Goal: Information Seeking & Learning: Learn about a topic

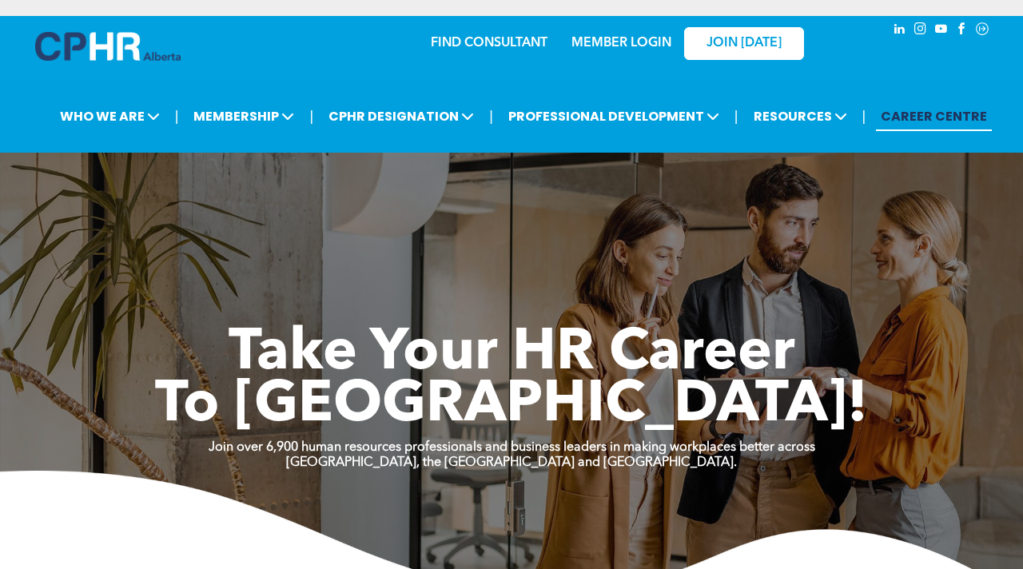
click at [619, 50] on link "MEMBER LOGIN" at bounding box center [621, 43] width 100 height 13
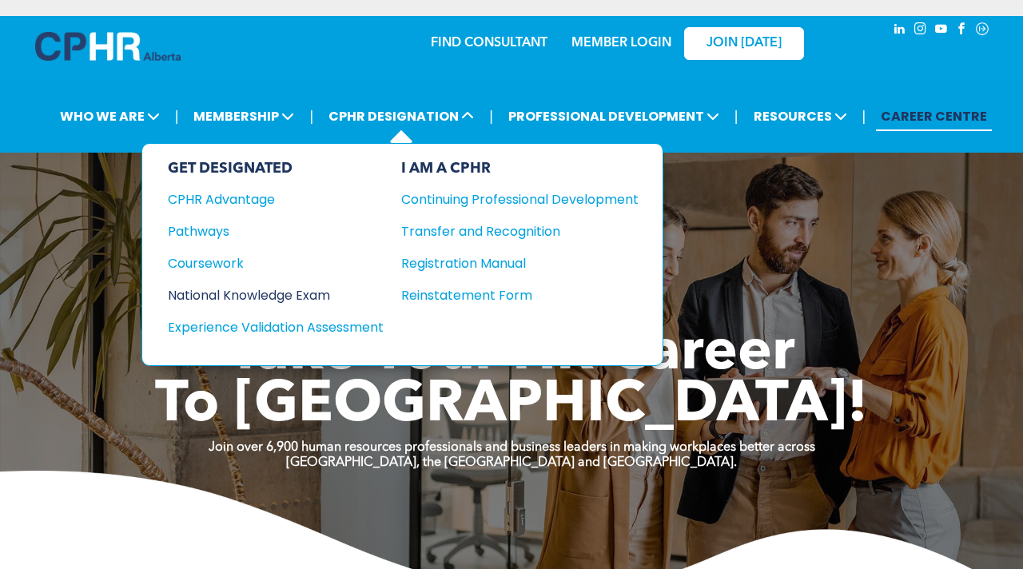
click at [287, 292] on div "National Knowledge Exam" at bounding box center [265, 295] width 194 height 20
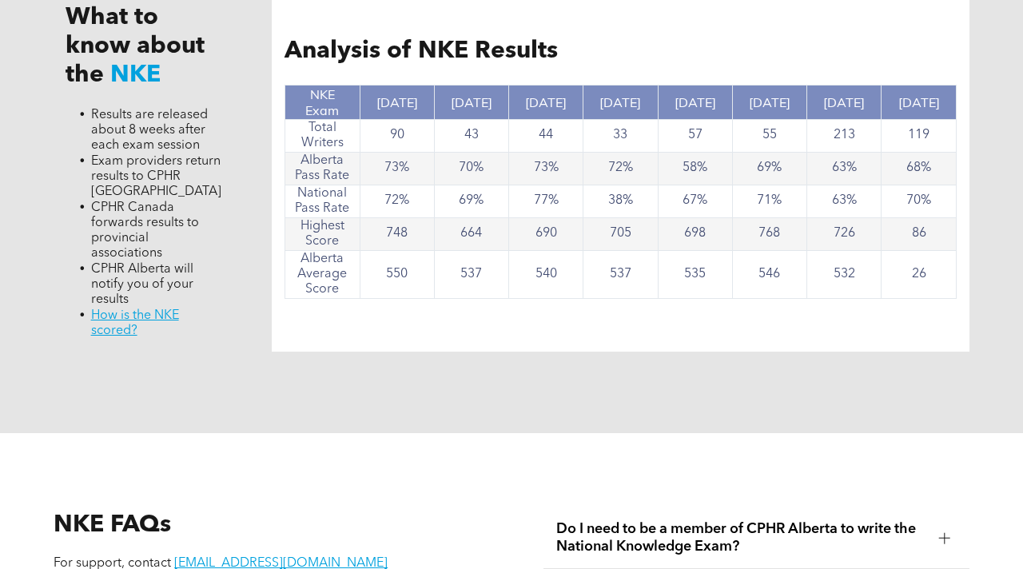
scroll to position [1503, 0]
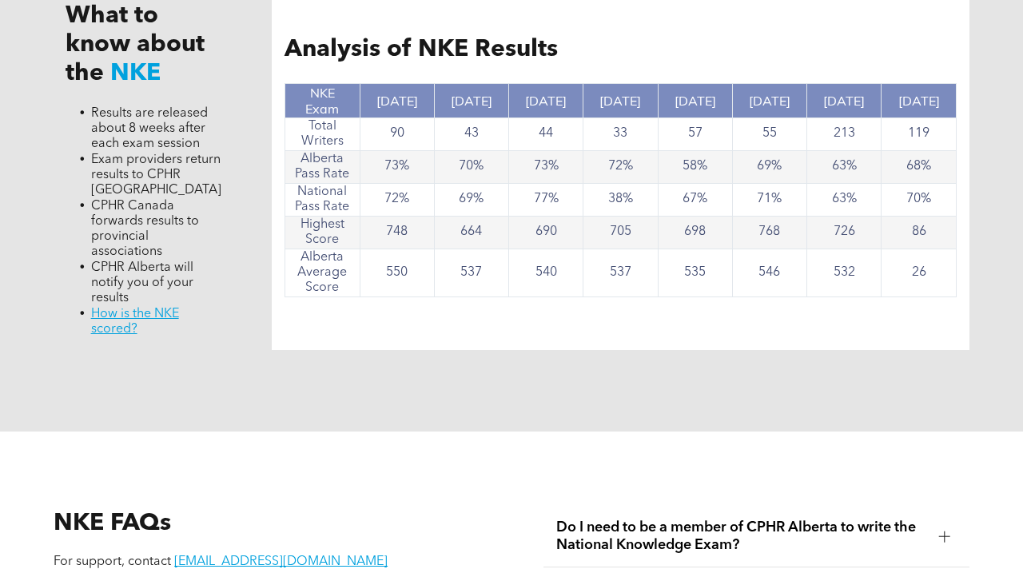
click at [524, 376] on div "What to know about the NKE Results are released about 8 weeks after each exam s…" at bounding box center [511, 169] width 959 height 525
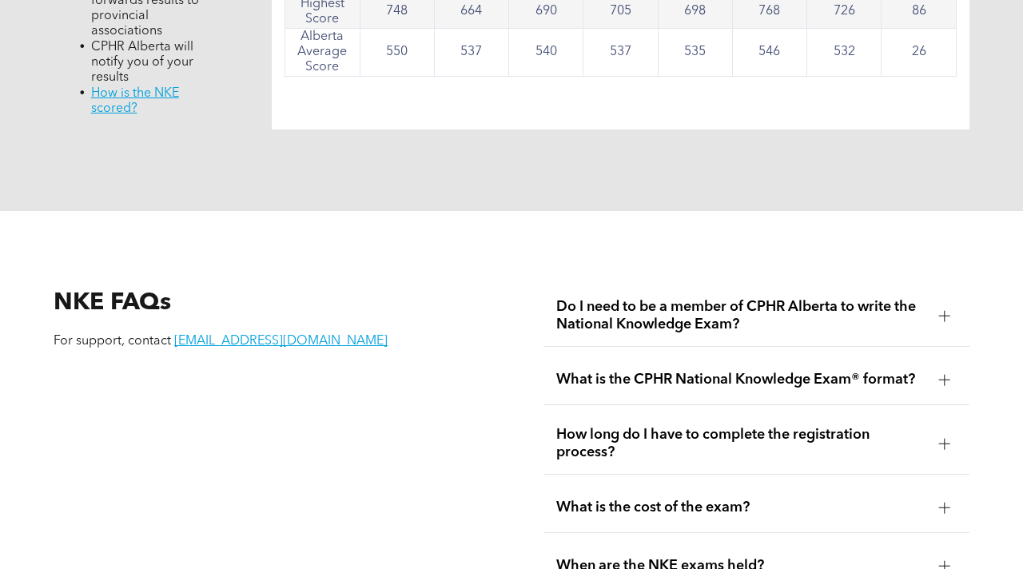
scroll to position [1726, 0]
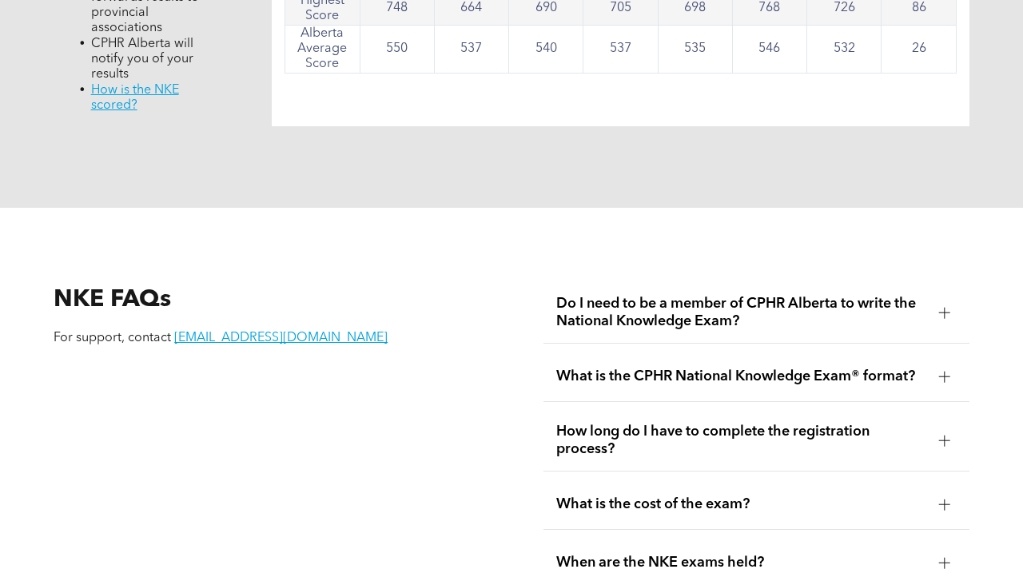
click at [938, 301] on div at bounding box center [945, 313] width 24 height 24
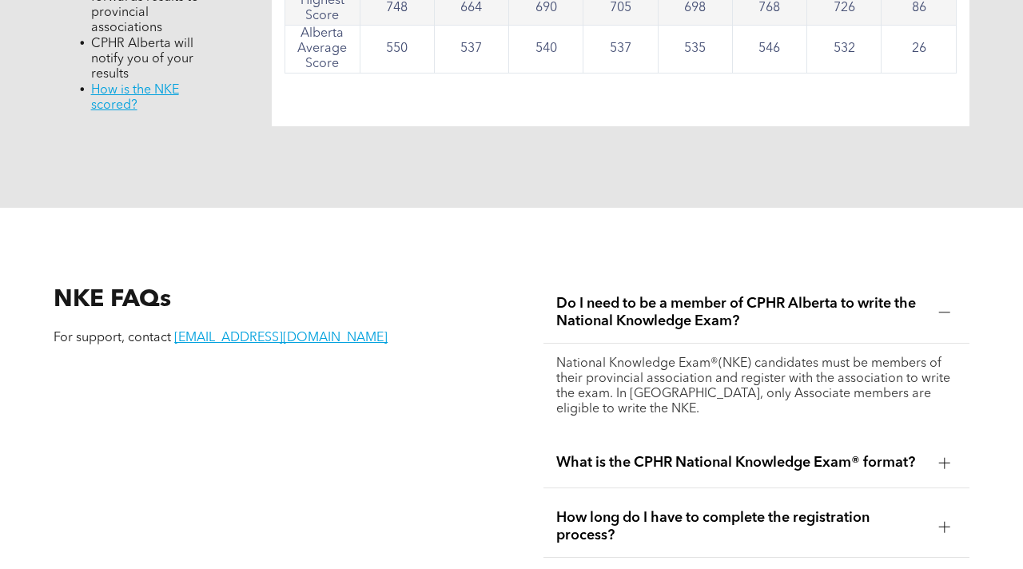
click at [946, 457] on div at bounding box center [944, 462] width 11 height 11
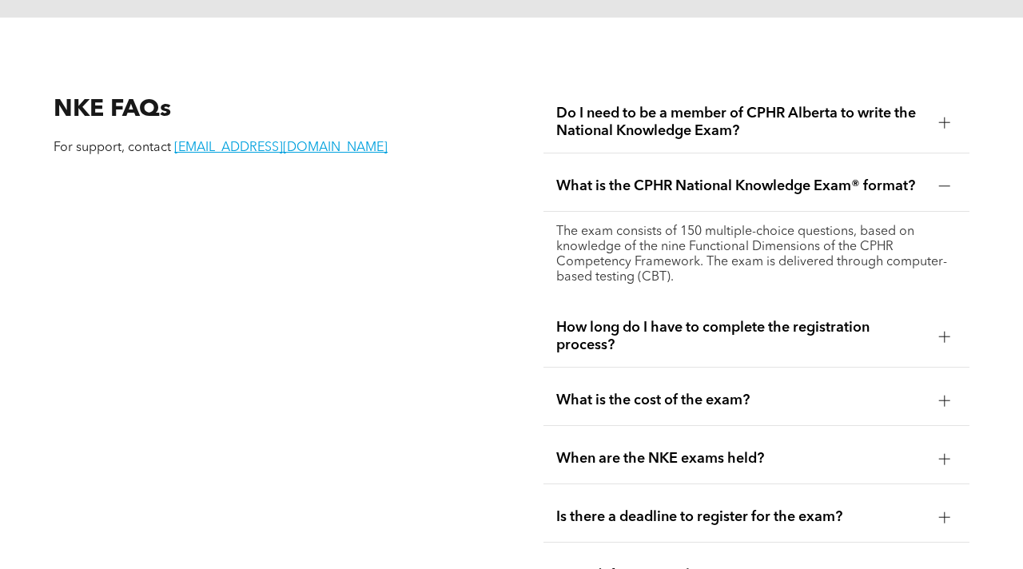
scroll to position [1918, 0]
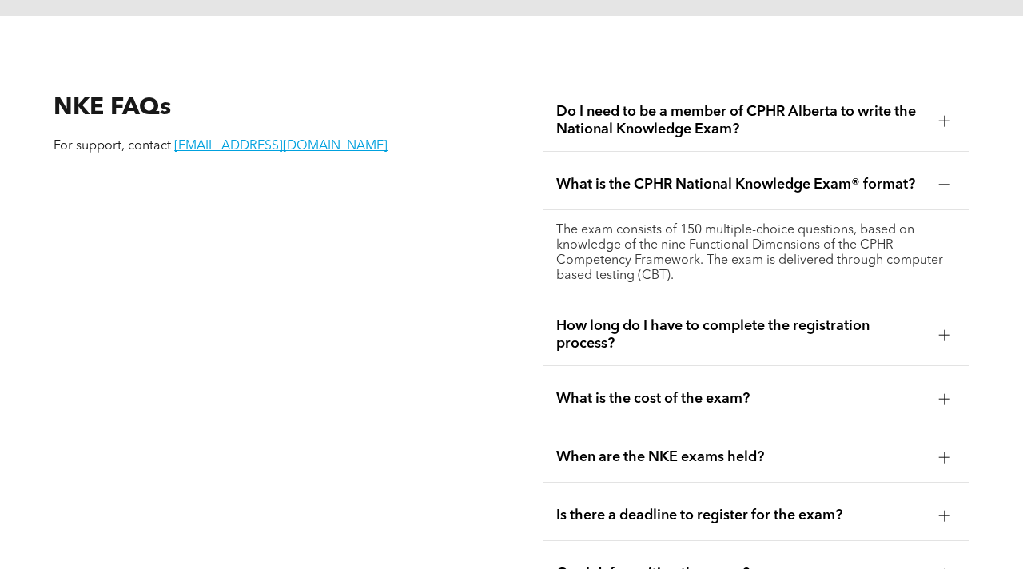
click at [944, 323] on div at bounding box center [945, 335] width 24 height 24
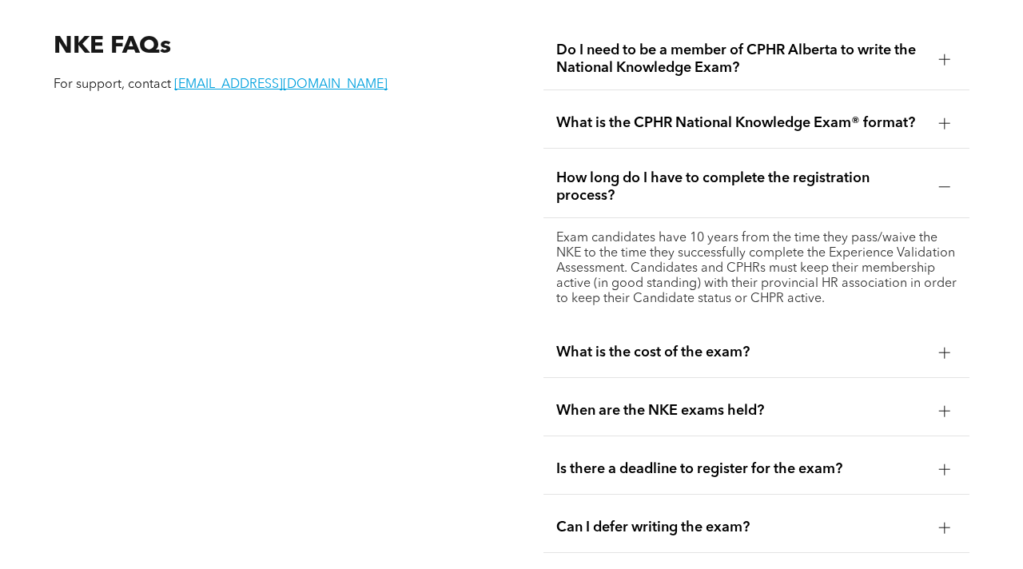
scroll to position [1982, 0]
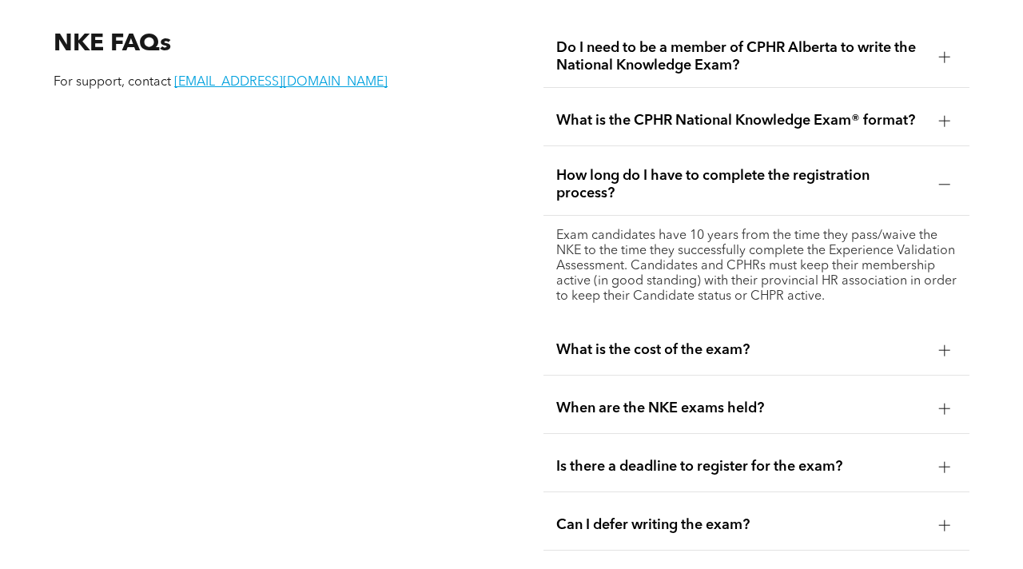
click at [953, 340] on div at bounding box center [945, 350] width 24 height 24
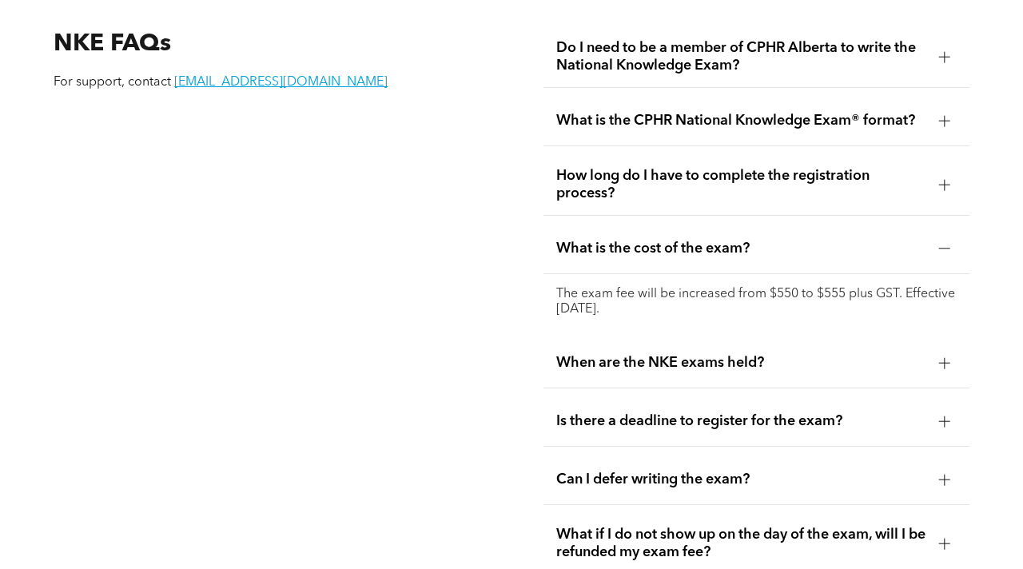
click at [953, 351] on div at bounding box center [945, 363] width 24 height 24
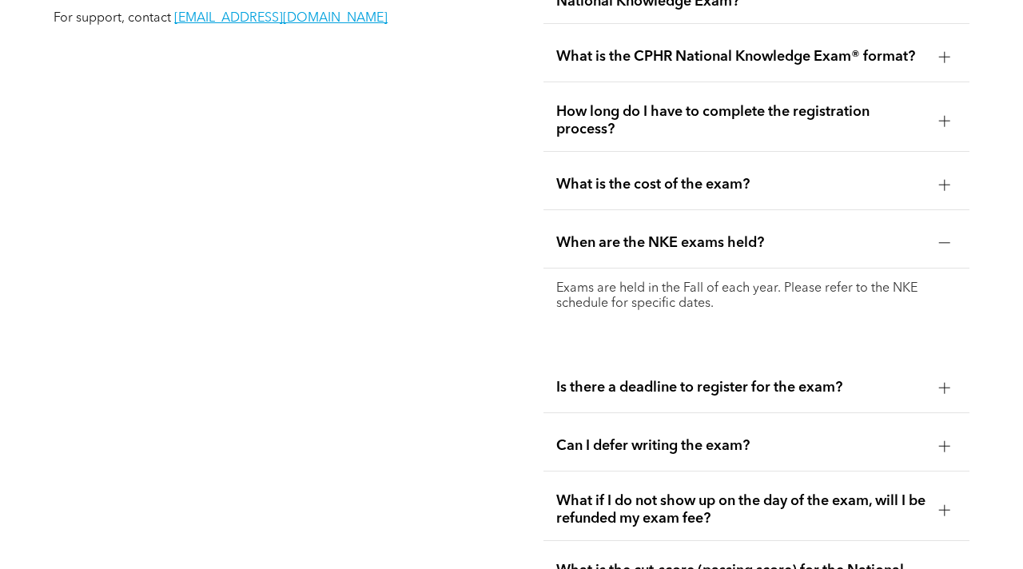
scroll to position [2078, 0]
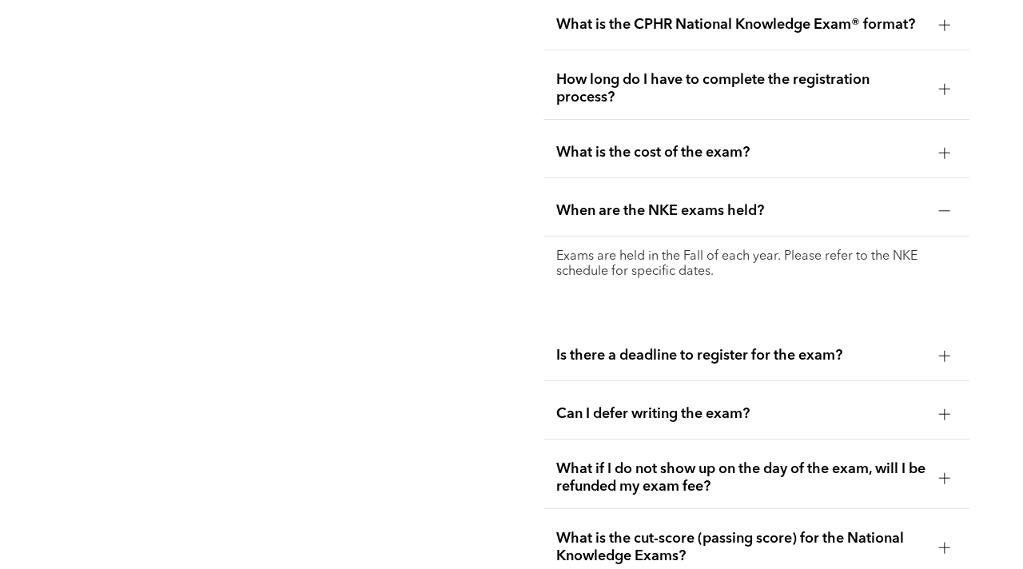
click at [951, 344] on div at bounding box center [945, 356] width 24 height 24
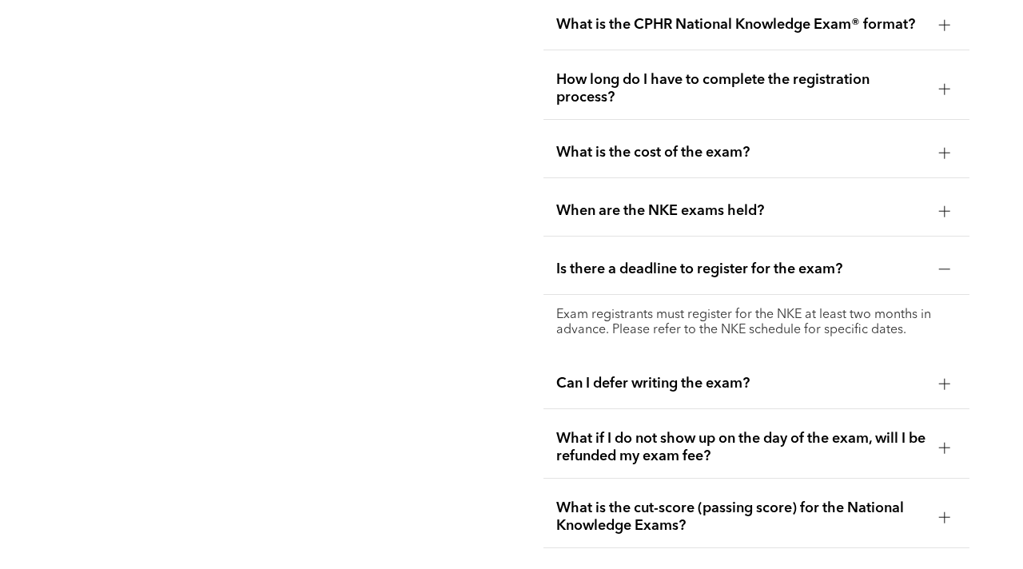
click at [944, 378] on div at bounding box center [944, 383] width 1 height 11
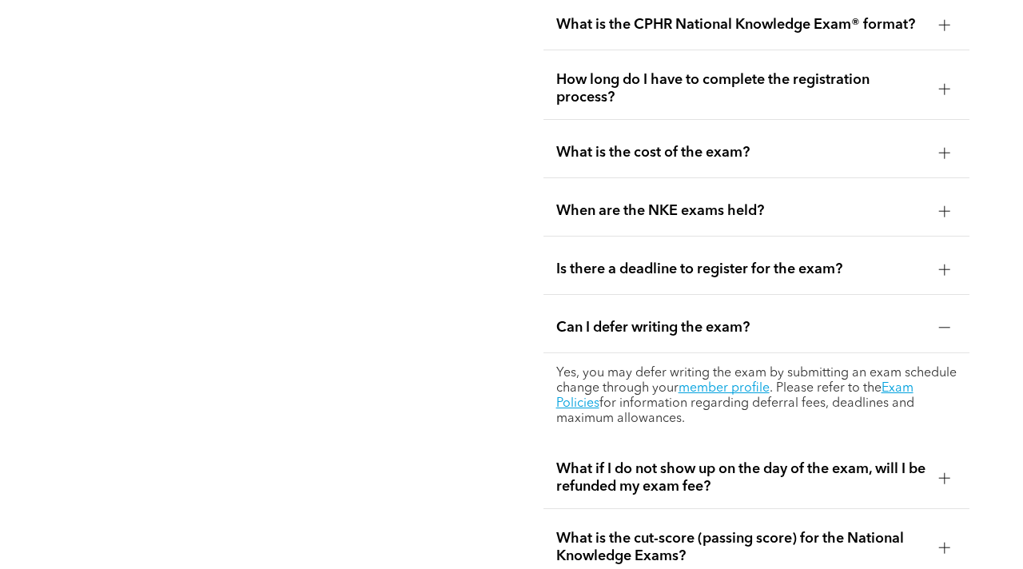
click at [950, 468] on div at bounding box center [945, 478] width 24 height 24
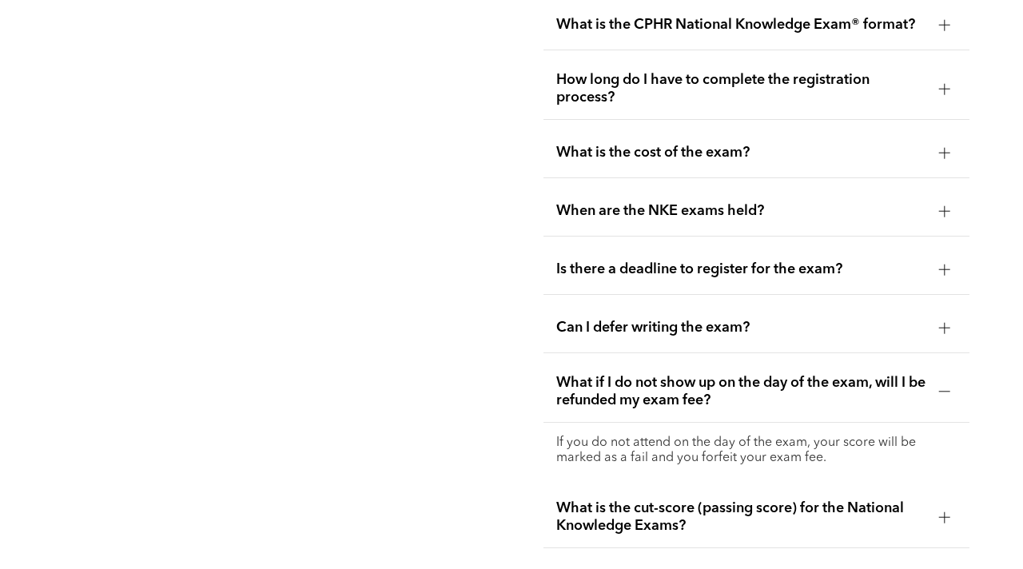
click at [944, 512] on div at bounding box center [944, 517] width 1 height 11
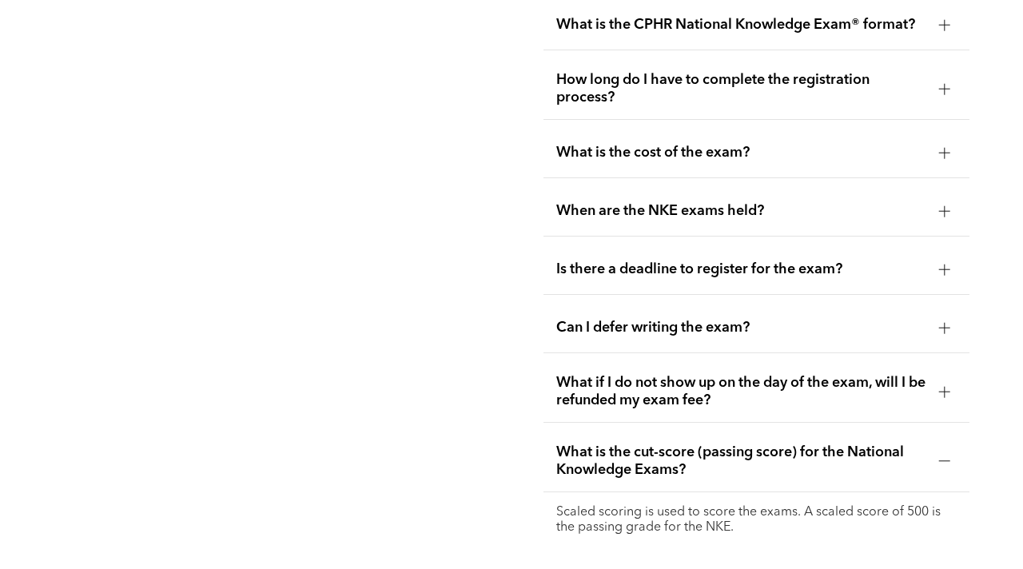
click at [478, 524] on div "NKE FAQs For support, contact registrar@cphrab.ca" at bounding box center [267, 269] width 452 height 702
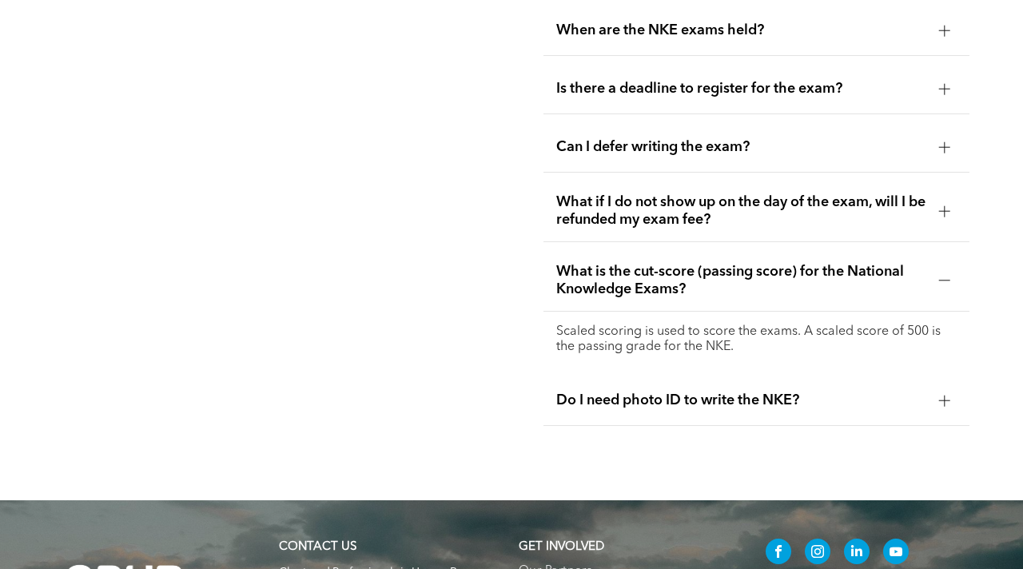
scroll to position [2270, 0]
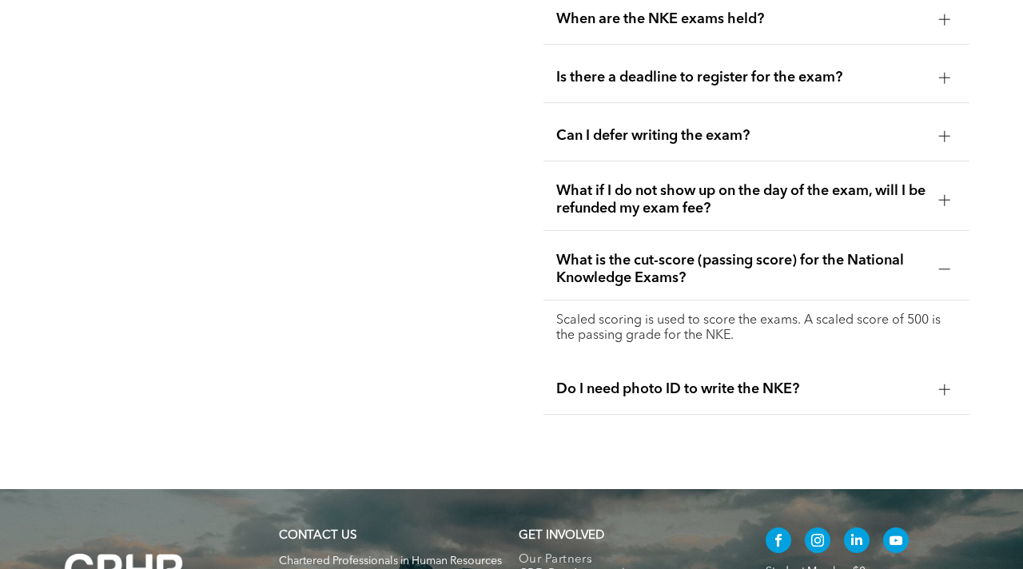
click at [953, 377] on div at bounding box center [945, 389] width 24 height 24
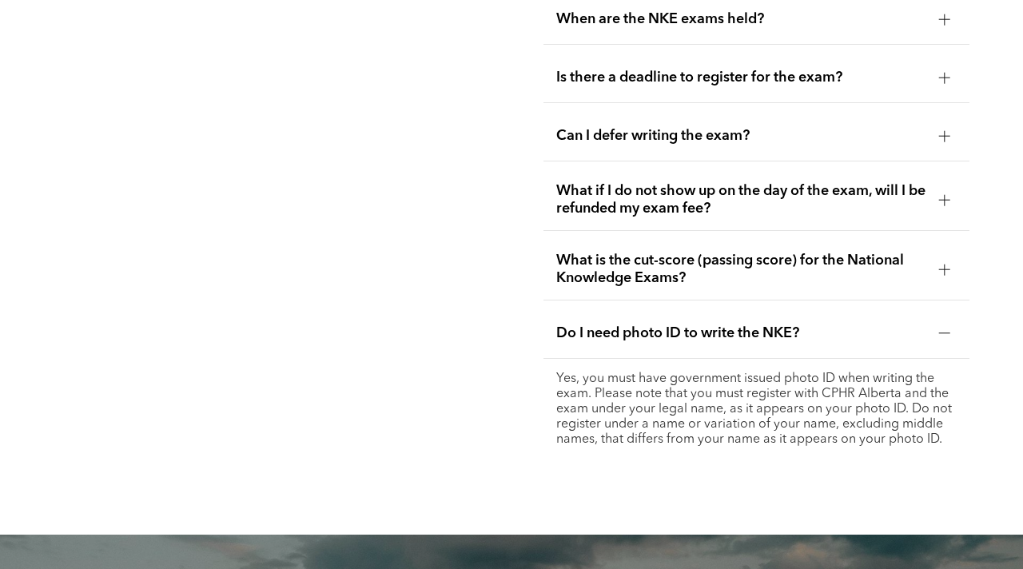
click at [481, 256] on div "NKE FAQs For support, contact registrar@cphrab.ca" at bounding box center [267, 99] width 452 height 747
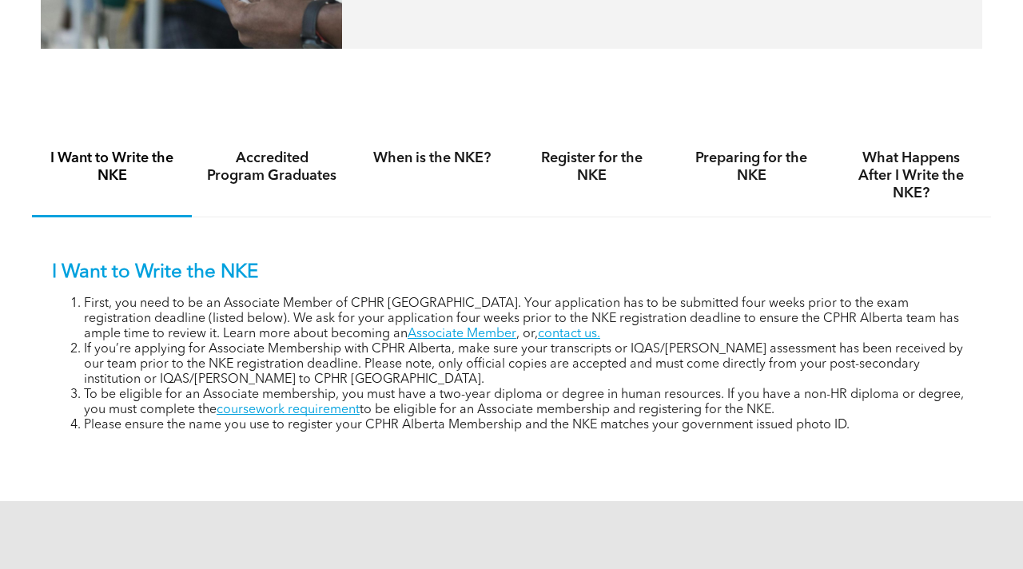
scroll to position [863, 0]
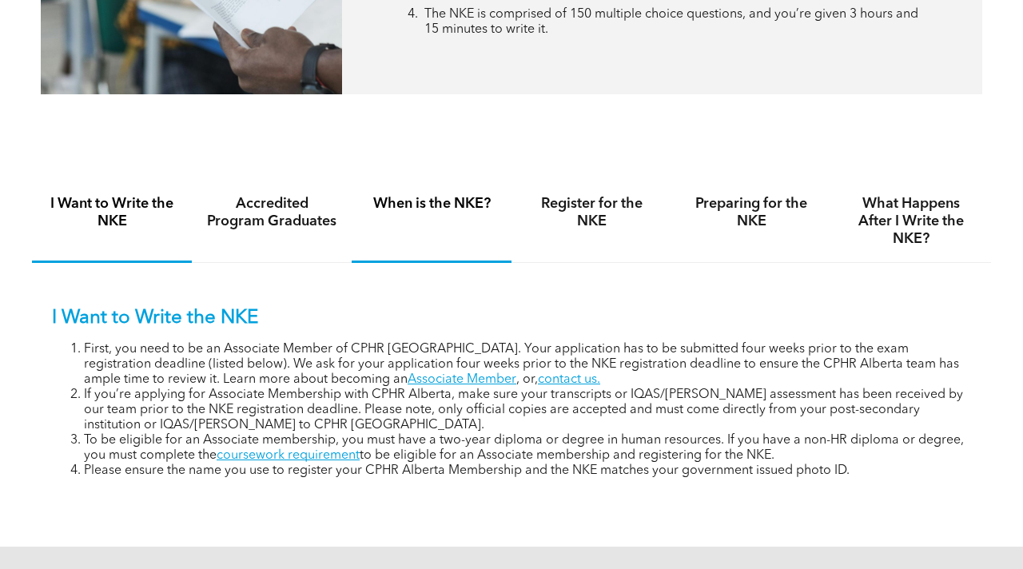
click at [428, 209] on h4 "When is the NKE?" at bounding box center [431, 204] width 131 height 18
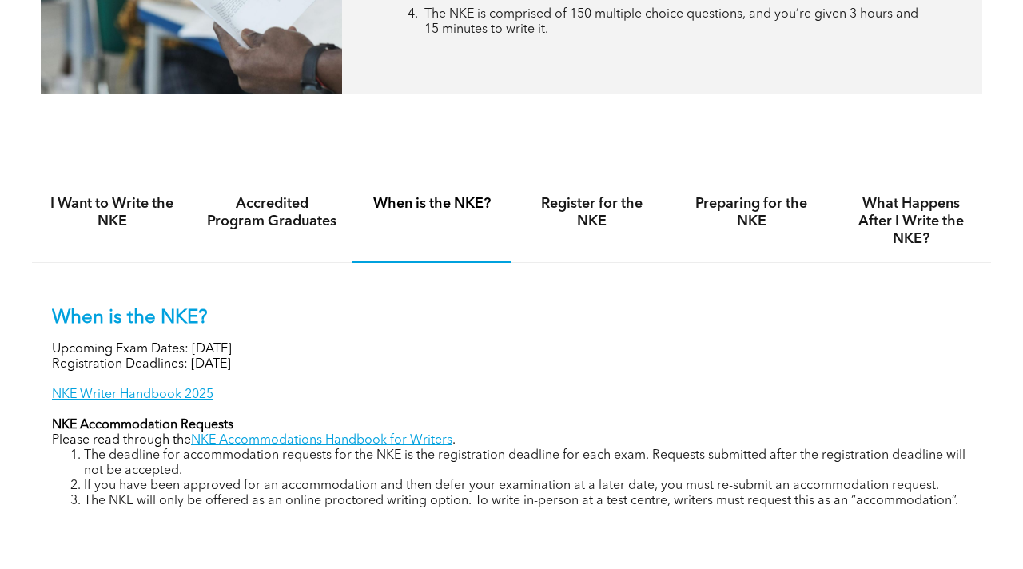
drag, startPoint x: 309, startPoint y: 361, endPoint x: 75, endPoint y: 356, distance: 233.4
click at [75, 357] on p "Registration Deadlines: September 12, 2025" at bounding box center [511, 364] width 919 height 15
click at [67, 316] on p "When is the NKE?" at bounding box center [511, 318] width 919 height 23
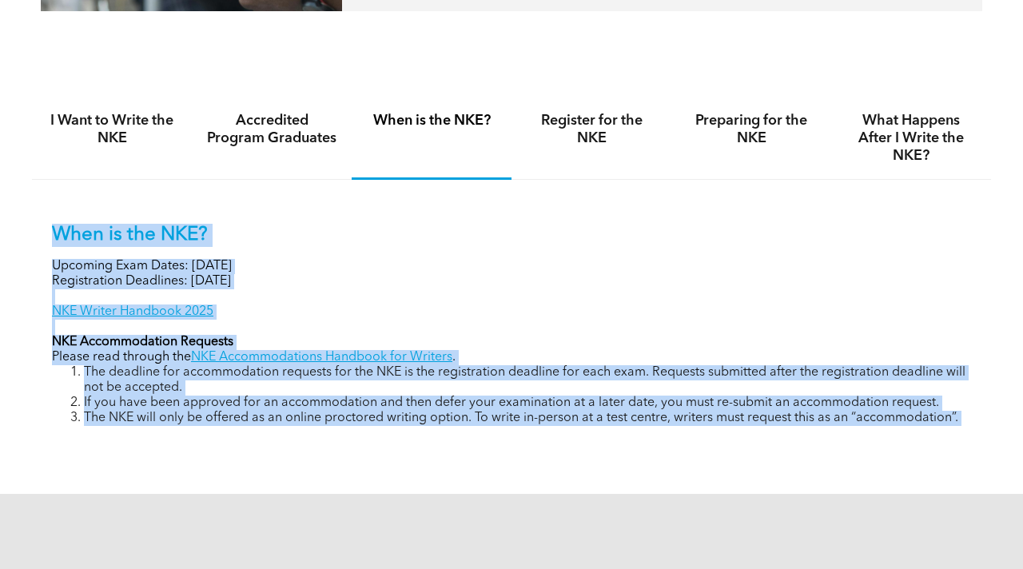
scroll to position [980, 0]
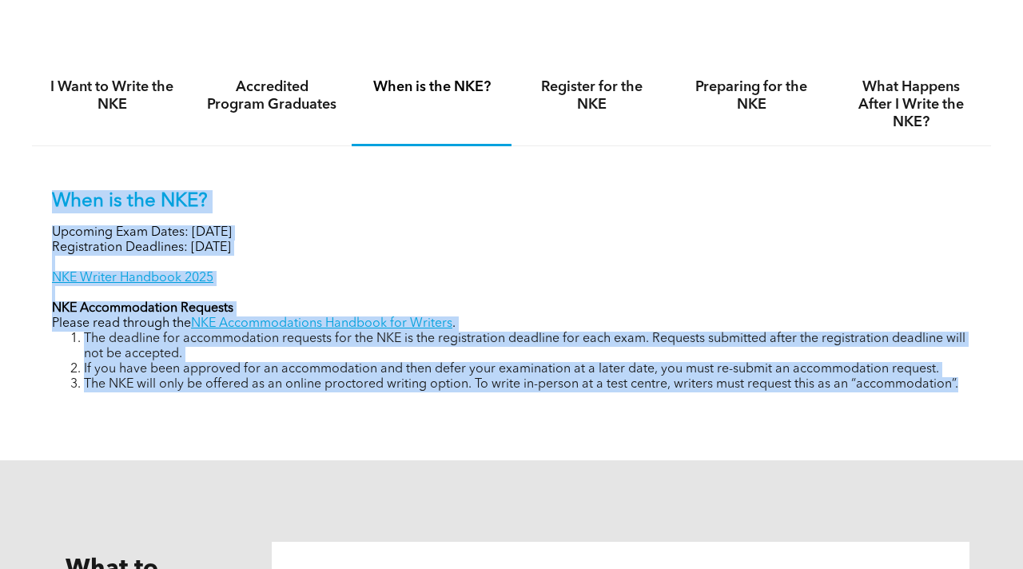
drag, startPoint x: 56, startPoint y: 313, endPoint x: 460, endPoint y: 450, distance: 426.1
click at [460, 450] on div "I Want to Write the NKE Accredited Program Graduates When is the NKE? Register …" at bounding box center [511, 239] width 1023 height 442
copy div "When is the NKE? Upcoming Exam Dates: November 6, 2025 Registration Deadlines: …"
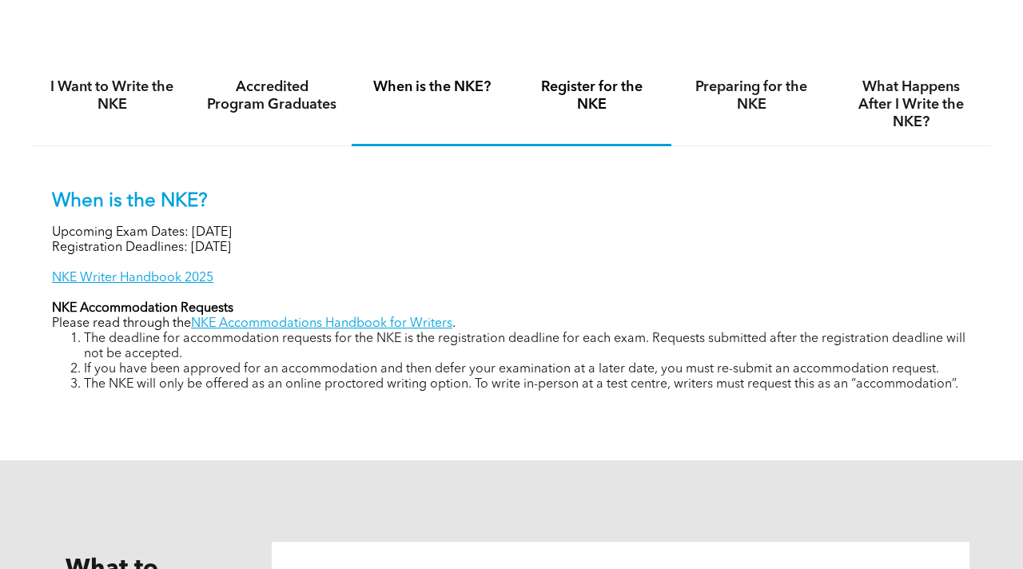
click at [585, 94] on h4 "Register for the NKE" at bounding box center [591, 95] width 131 height 35
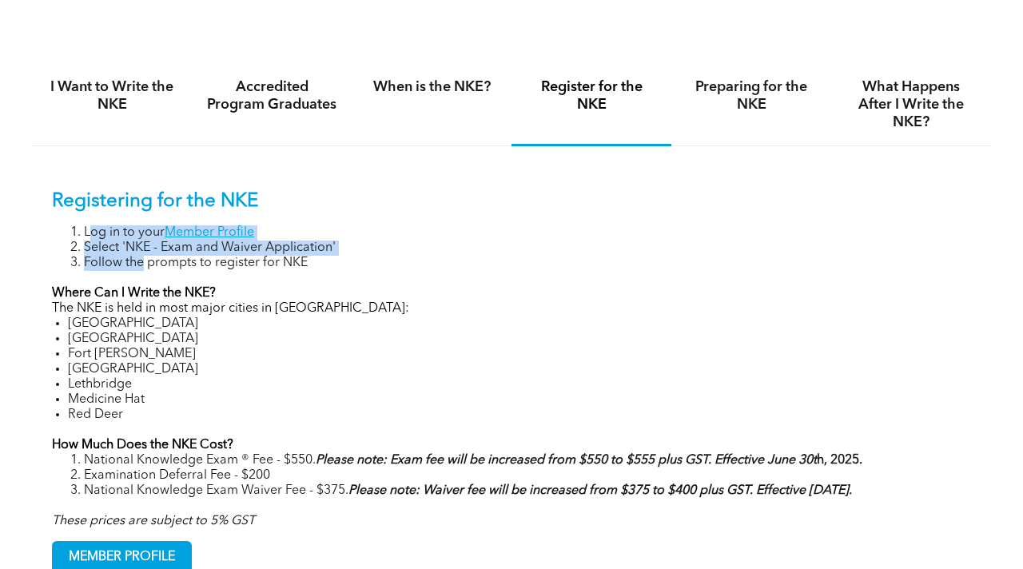
drag, startPoint x: 87, startPoint y: 228, endPoint x: 137, endPoint y: 257, distance: 58.0
click at [139, 257] on ol "Log in to your Member Profile Select 'NKE - Exam and Waiver Application' Follow…" at bounding box center [511, 248] width 919 height 46
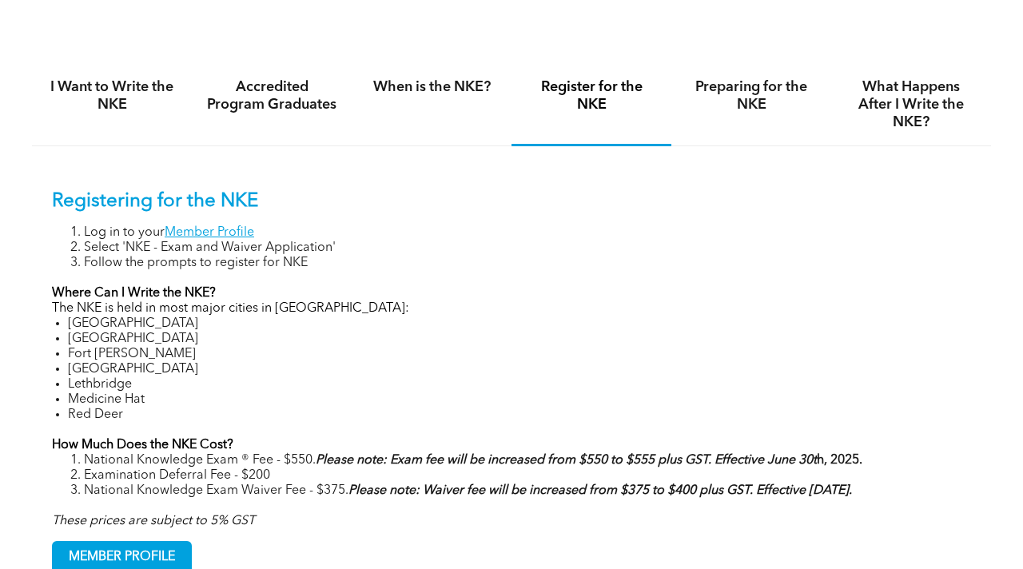
click at [28, 247] on div "I Want to Write the NKE Accredited Program Graduates When is the NKE? Register …" at bounding box center [511, 329] width 1023 height 623
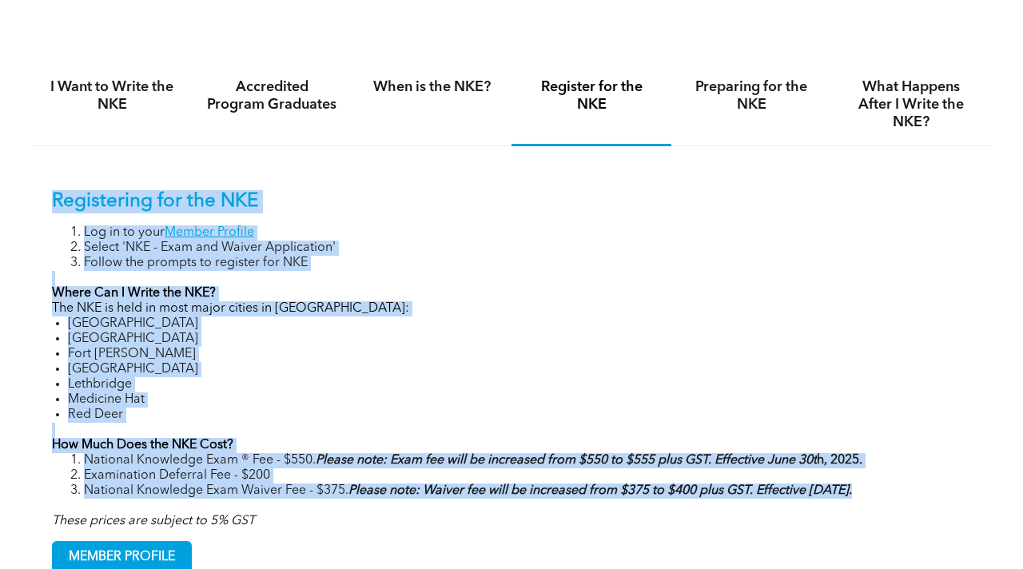
drag, startPoint x: 49, startPoint y: 190, endPoint x: 252, endPoint y: 509, distance: 378.0
click at [252, 509] on div "Registering for the NKE Log in to your Member Profile Select 'NKE - Exam and Wa…" at bounding box center [511, 370] width 959 height 448
copy div "Registering for the NKE Log in to your Member Profile Select 'NKE - Exam and Wa…"
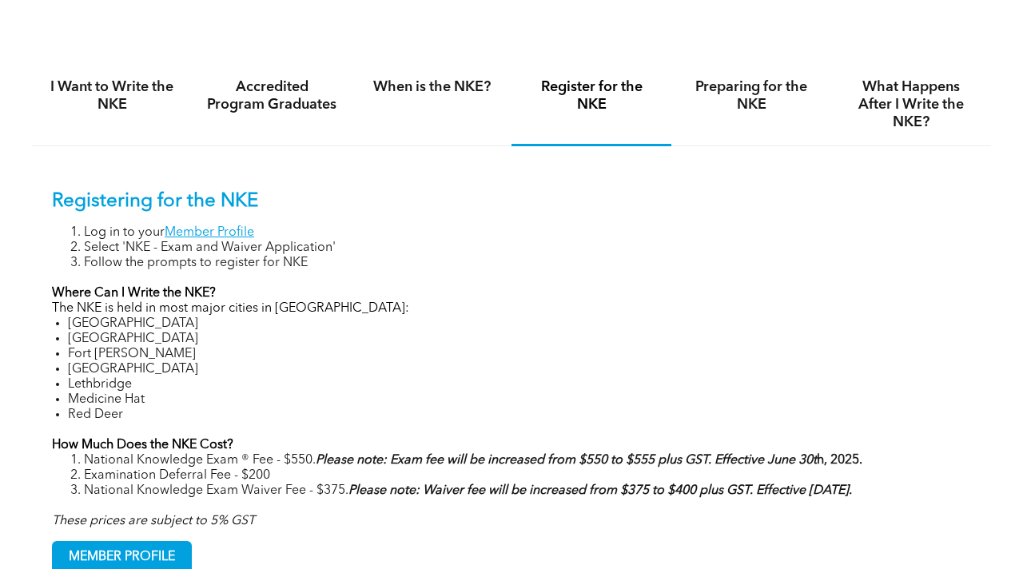
click at [650, 347] on li "Fort McMurray" at bounding box center [519, 354] width 903 height 15
click at [745, 113] on div "Preparing for the NKE" at bounding box center [751, 105] width 160 height 82
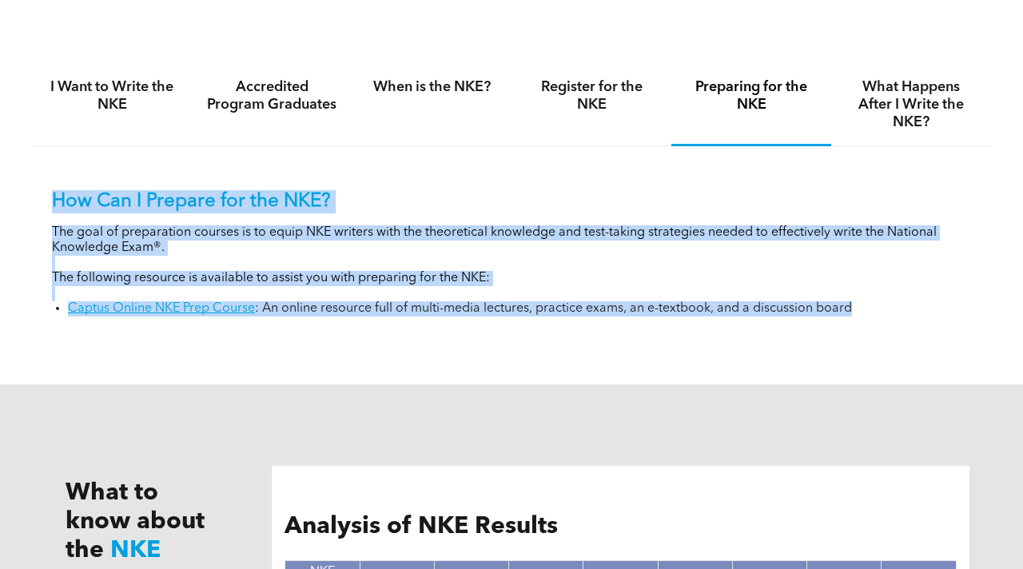
drag, startPoint x: 57, startPoint y: 184, endPoint x: 300, endPoint y: 360, distance: 300.4
click at [300, 360] on div "I Want to Write the NKE Accredited Program Graduates When is the NKE? Register …" at bounding box center [511, 201] width 959 height 334
copy div "How Can I Prepare for the NKE? The goal of preparation courses is to equip NKE …"
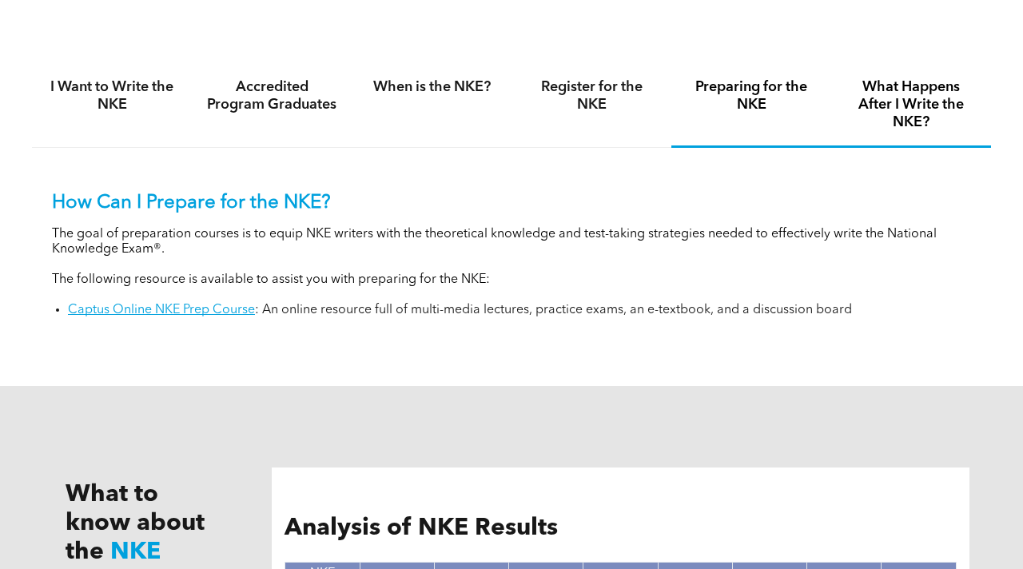
click at [912, 121] on h4 "What Happens After I Write the NKE?" at bounding box center [911, 104] width 131 height 53
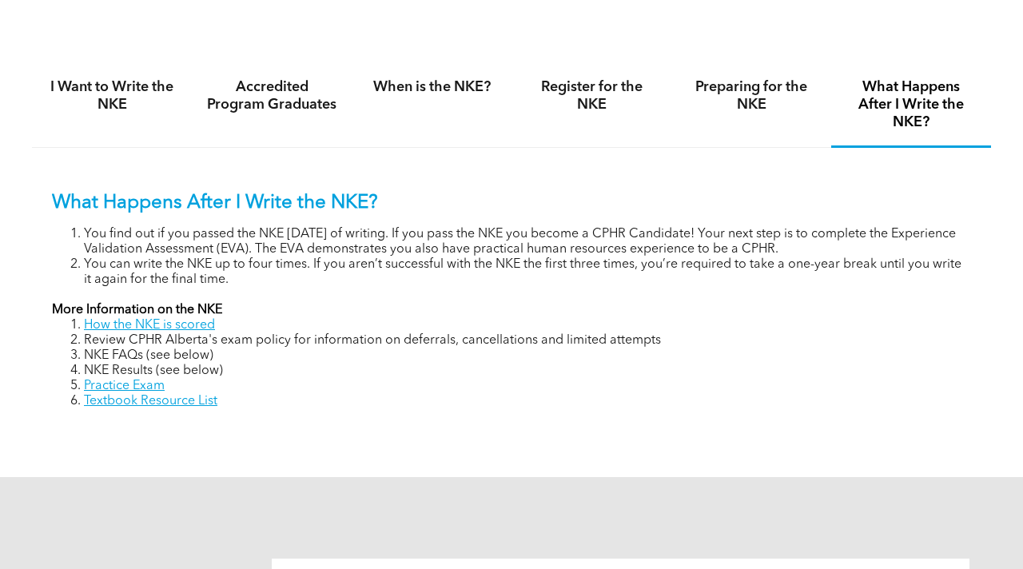
drag, startPoint x: 50, startPoint y: 194, endPoint x: 218, endPoint y: 414, distance: 277.0
click at [218, 414] on div "What Happens After I Write the NKE? You find out if you passed the NKE within 8…" at bounding box center [511, 288] width 959 height 281
copy div "What Happens After I Write the NKE? You find out if you passed the NKE within 8…"
click at [646, 140] on div "Register for the NKE" at bounding box center [592, 106] width 160 height 84
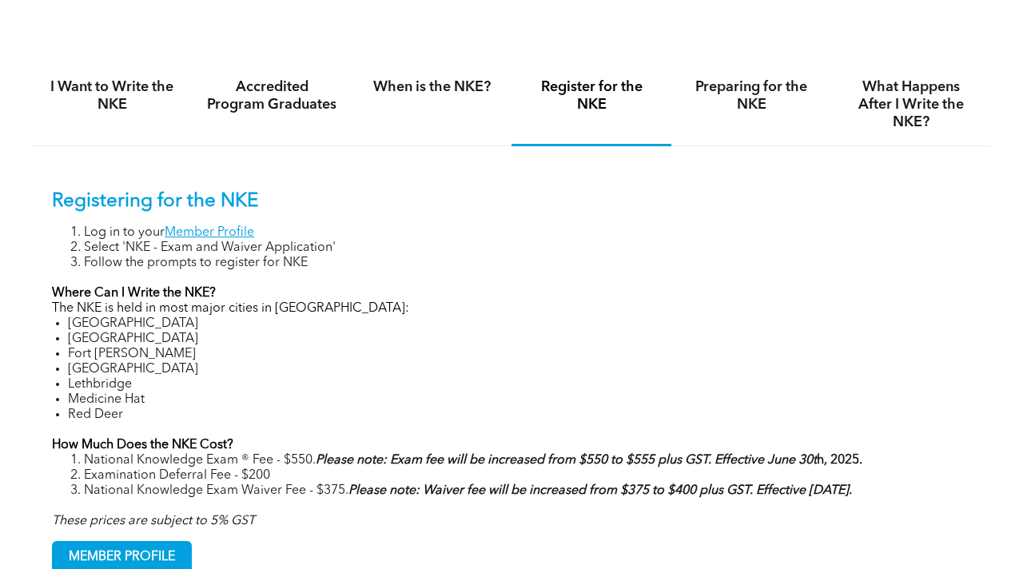
click at [599, 95] on h4 "Register for the NKE" at bounding box center [591, 95] width 131 height 35
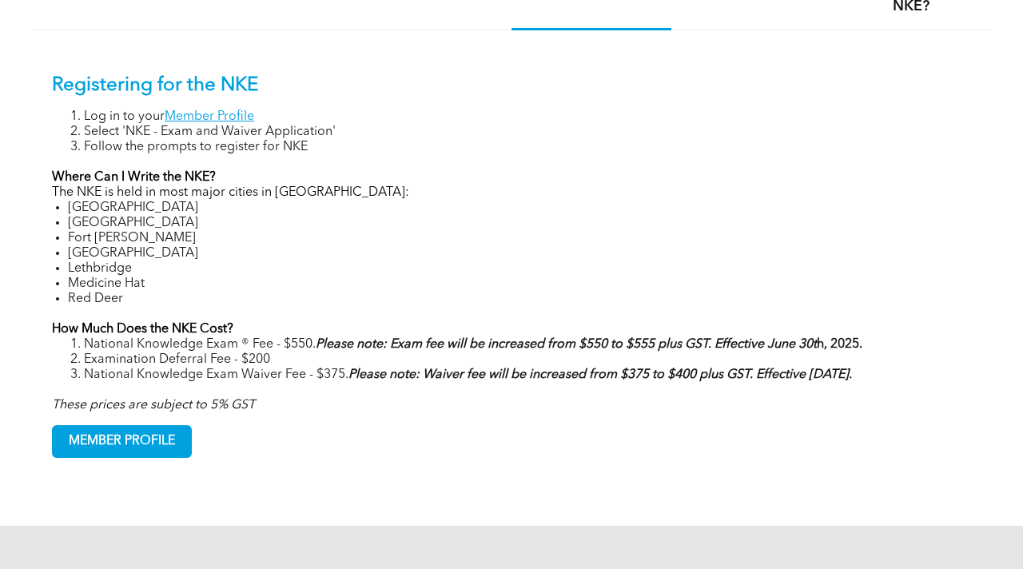
scroll to position [1108, 0]
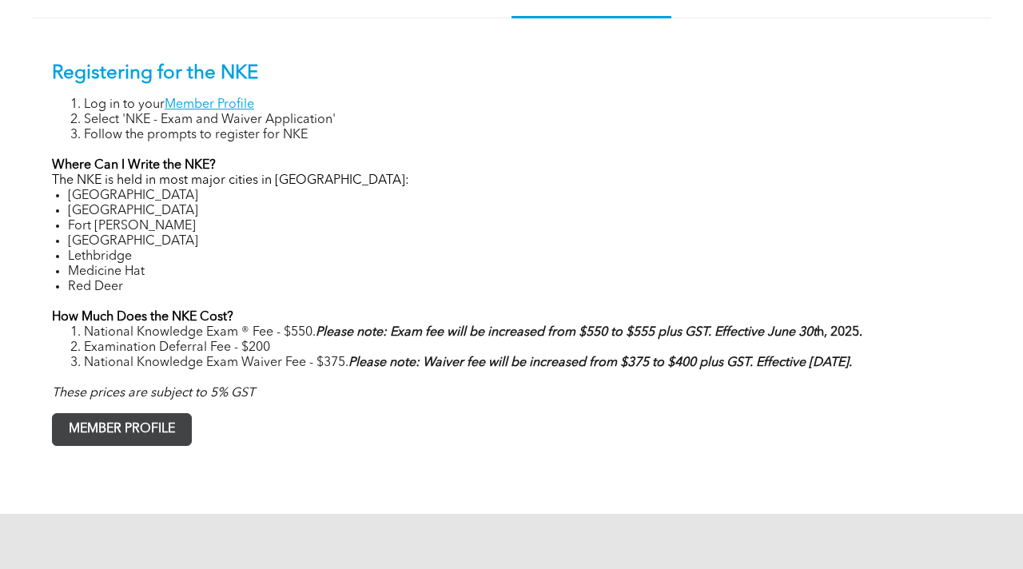
click at [120, 437] on span "MEMBER PROFILE" at bounding box center [122, 429] width 138 height 31
click at [219, 101] on link "Member Profile" at bounding box center [210, 104] width 90 height 13
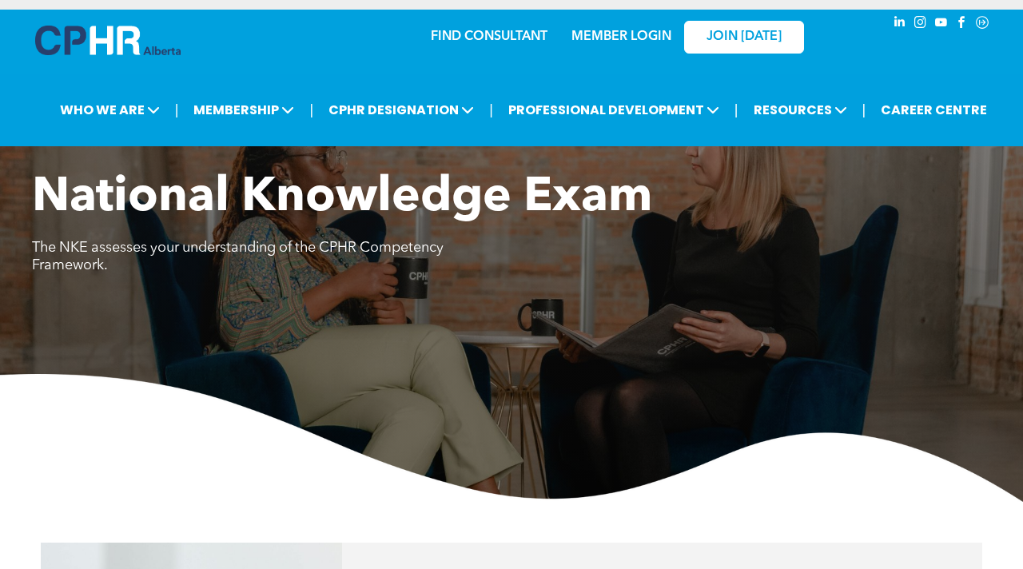
scroll to position [0, 0]
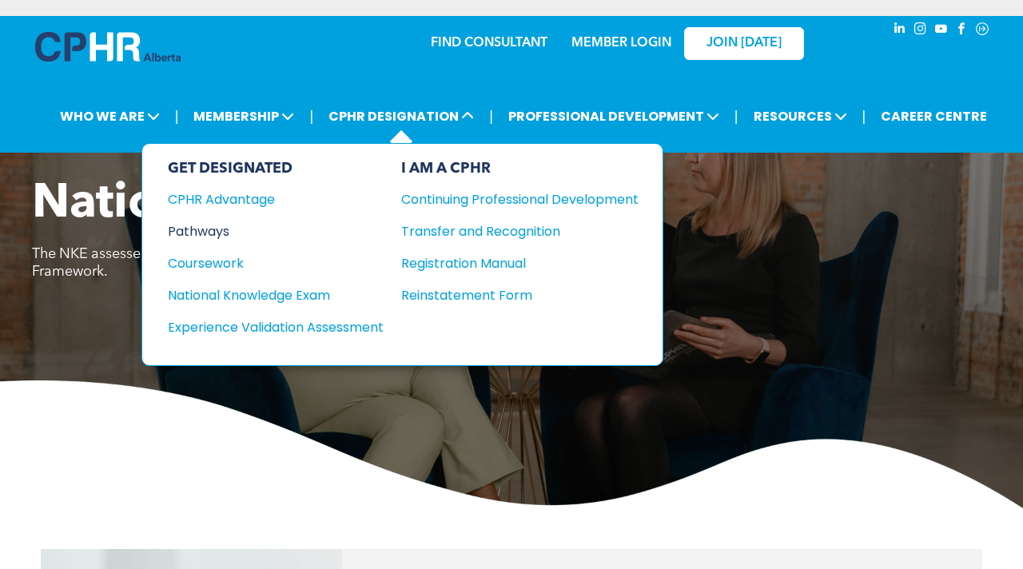
click at [209, 228] on div "Pathways" at bounding box center [265, 231] width 194 height 20
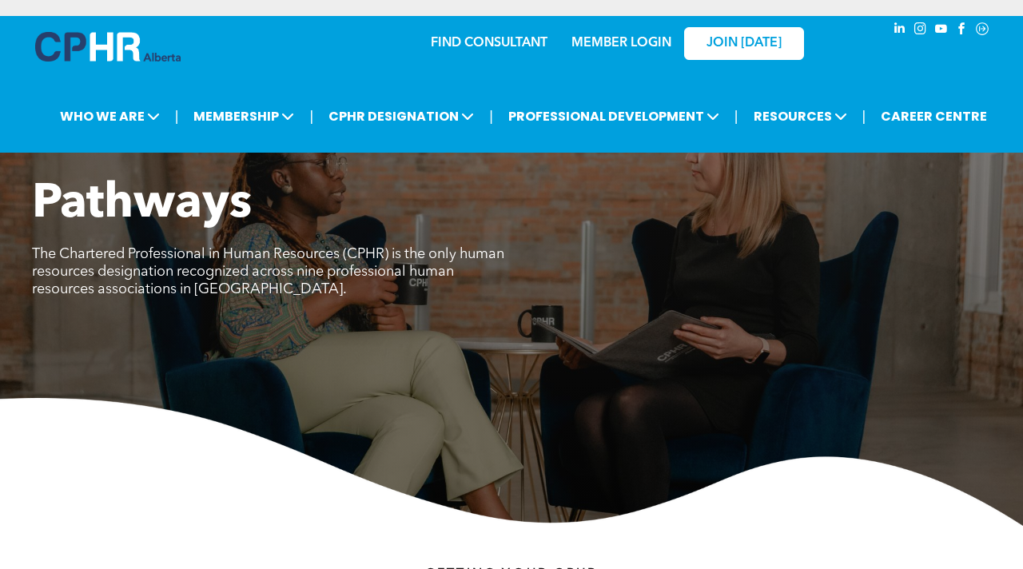
click at [581, 256] on div "Pathways The Chartered Professional in Human Resources (CPHR) is the only human…" at bounding box center [511, 247] width 959 height 142
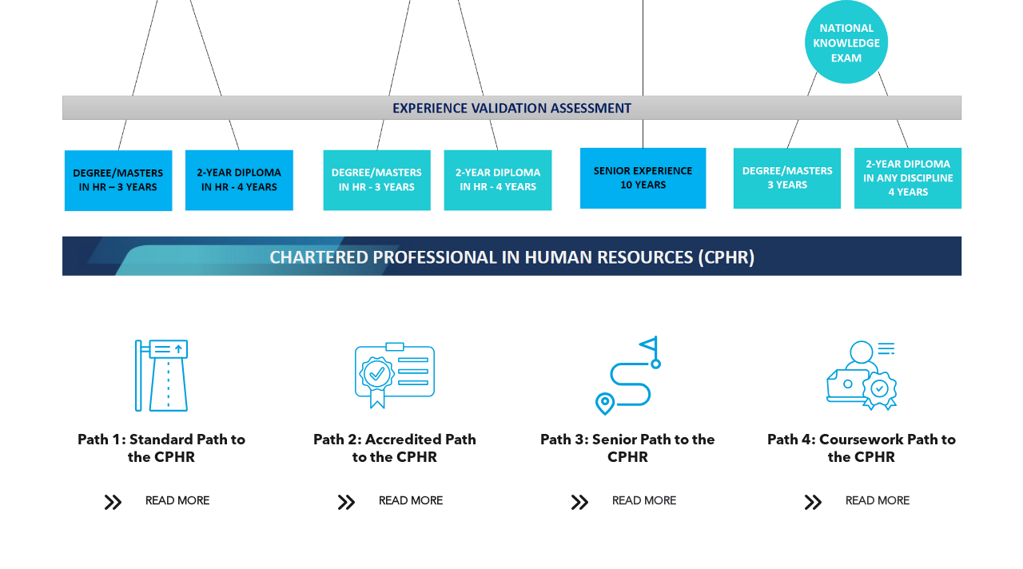
scroll to position [1535, 0]
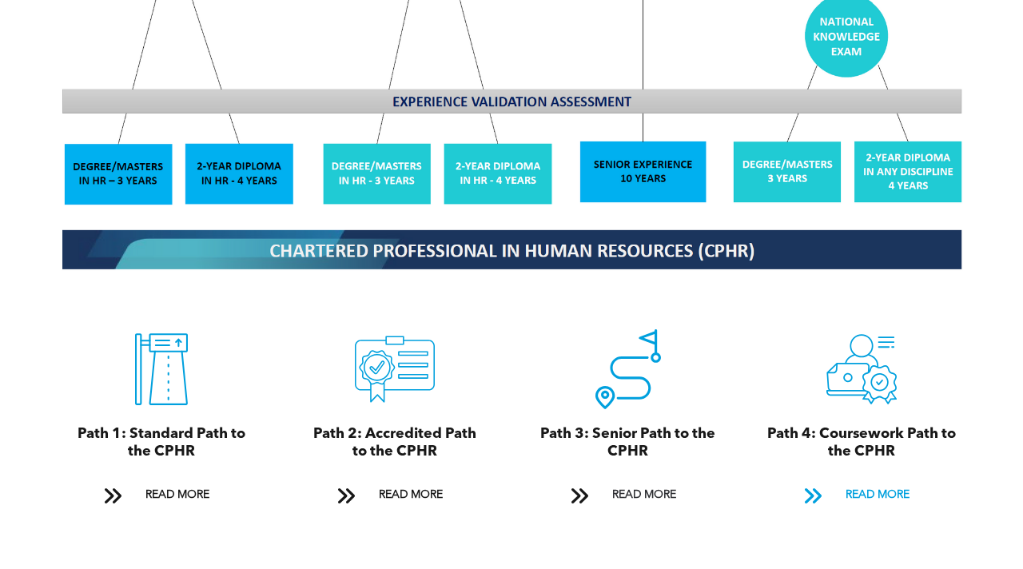
click at [860, 480] on span "READ MORE" at bounding box center [877, 495] width 75 height 30
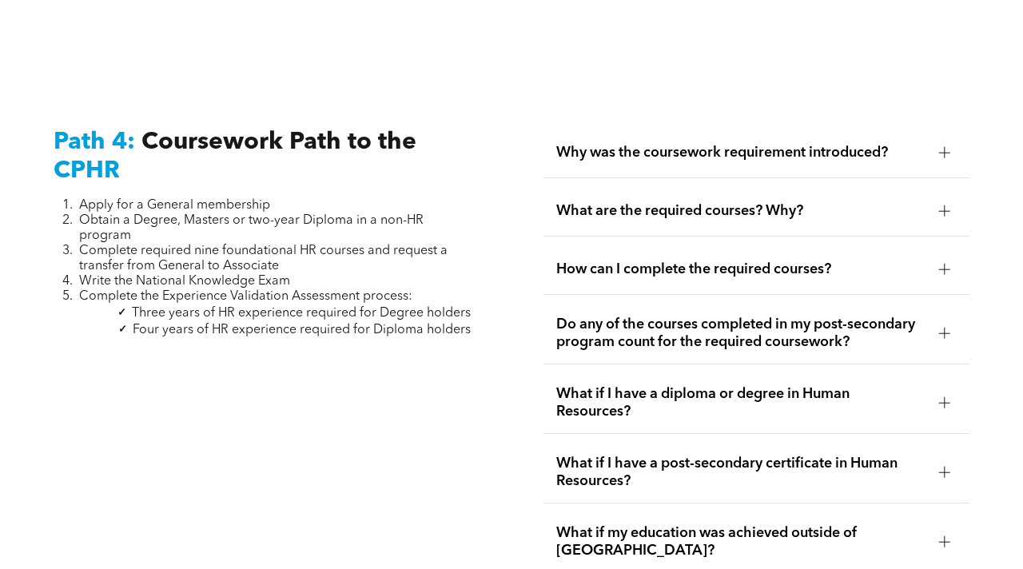
scroll to position [4780, 0]
click at [930, 127] on div "Why was the coursework requirement introduced?" at bounding box center [757, 152] width 426 height 50
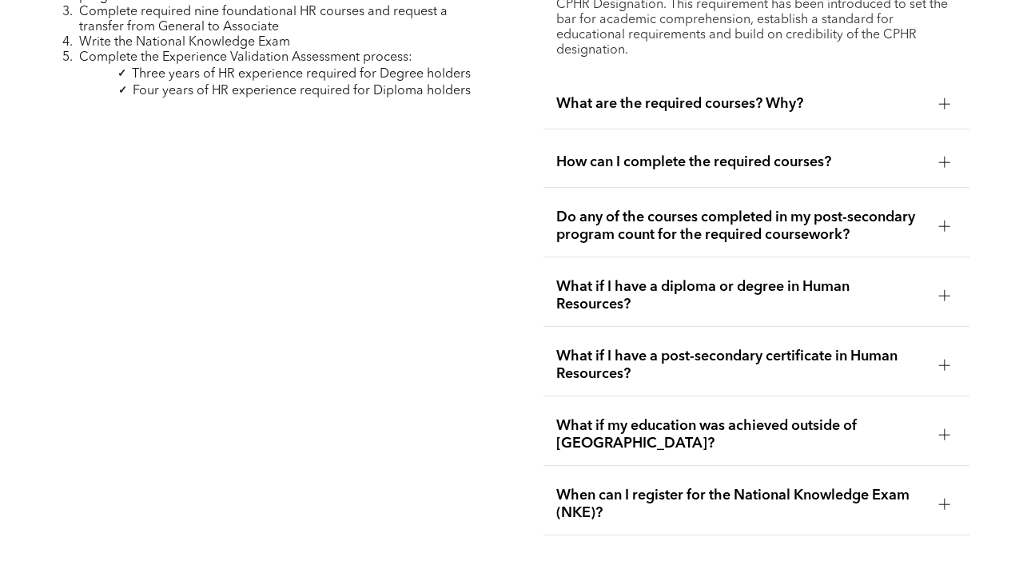
scroll to position [5036, 0]
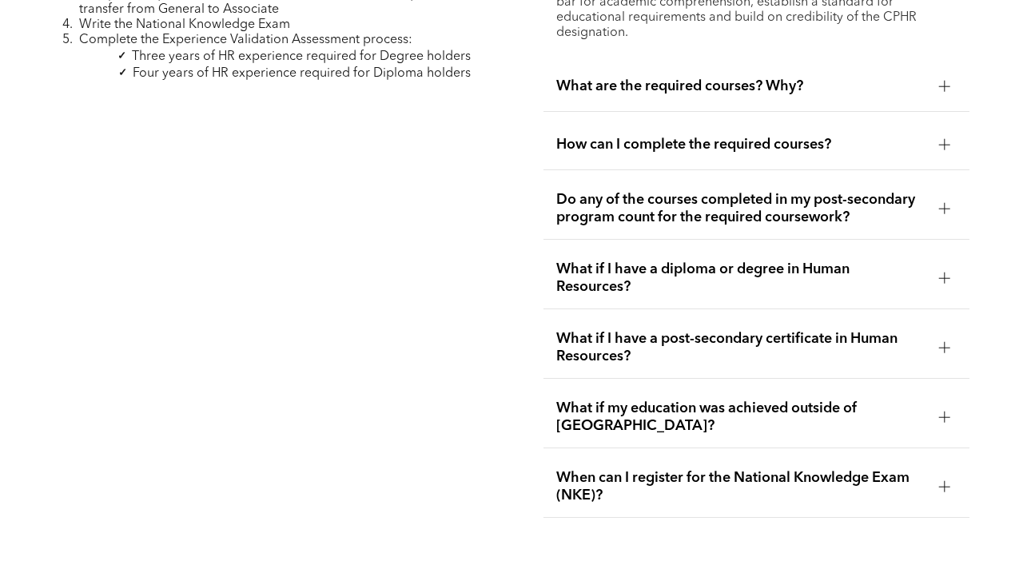
click at [947, 86] on div at bounding box center [944, 86] width 11 height 1
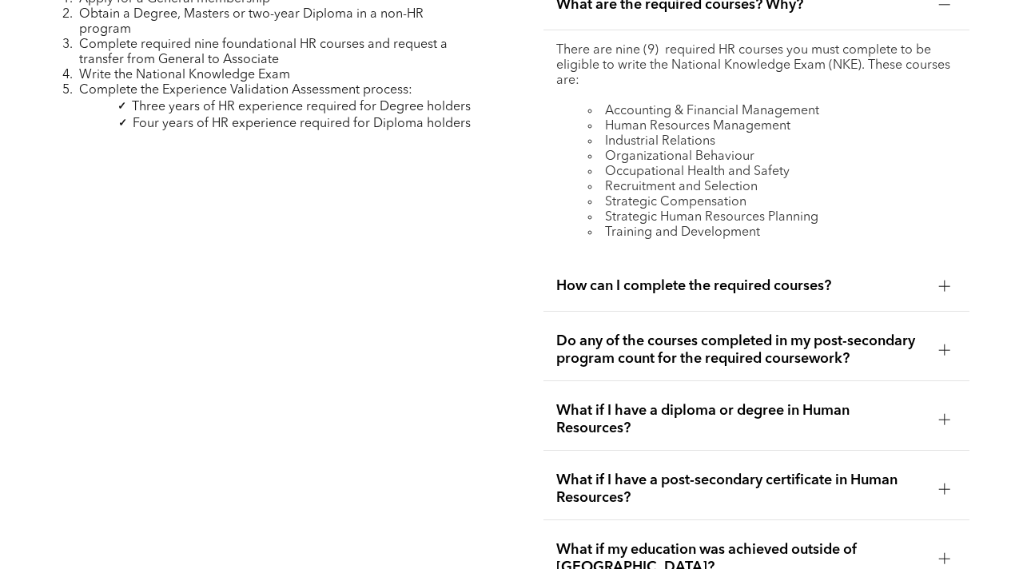
scroll to position [4972, 0]
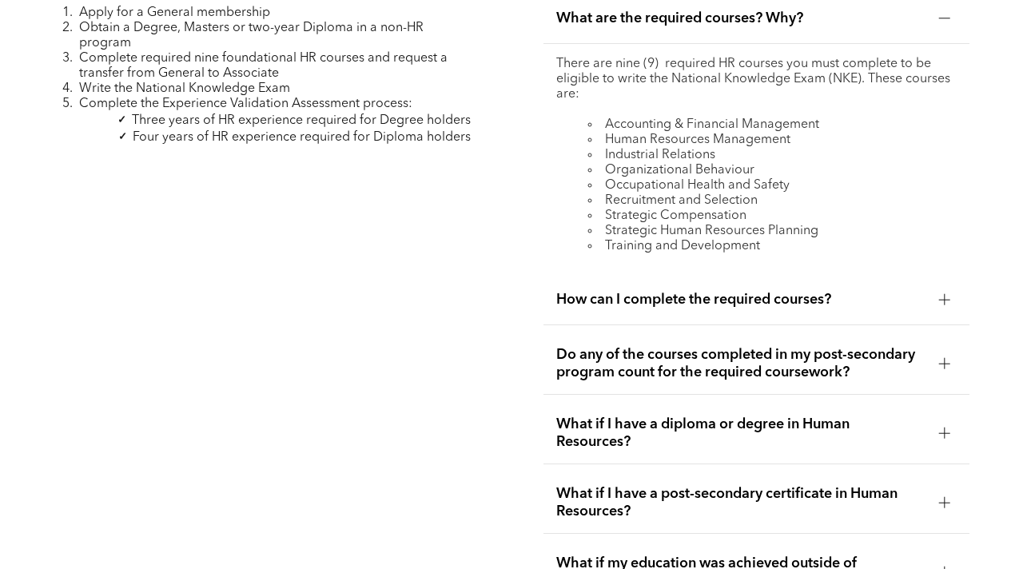
click at [947, 299] on div at bounding box center [944, 299] width 11 height 1
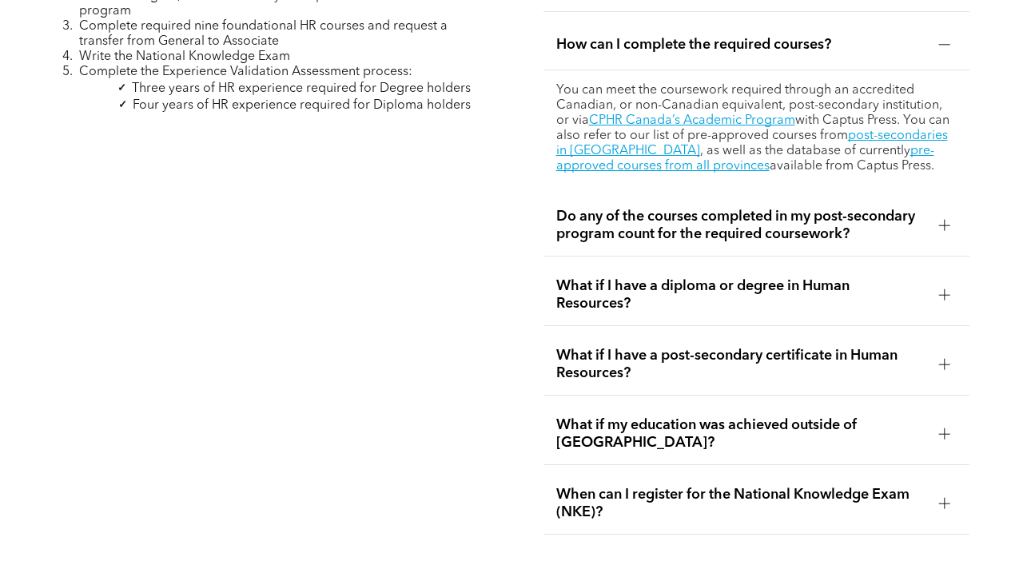
scroll to position [5036, 0]
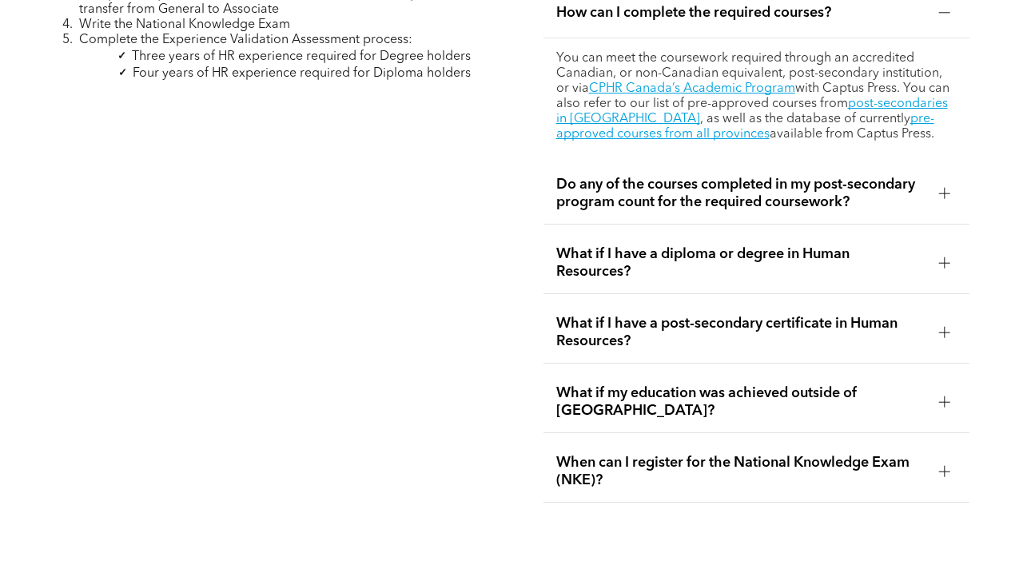
click at [944, 188] on div at bounding box center [944, 193] width 1 height 11
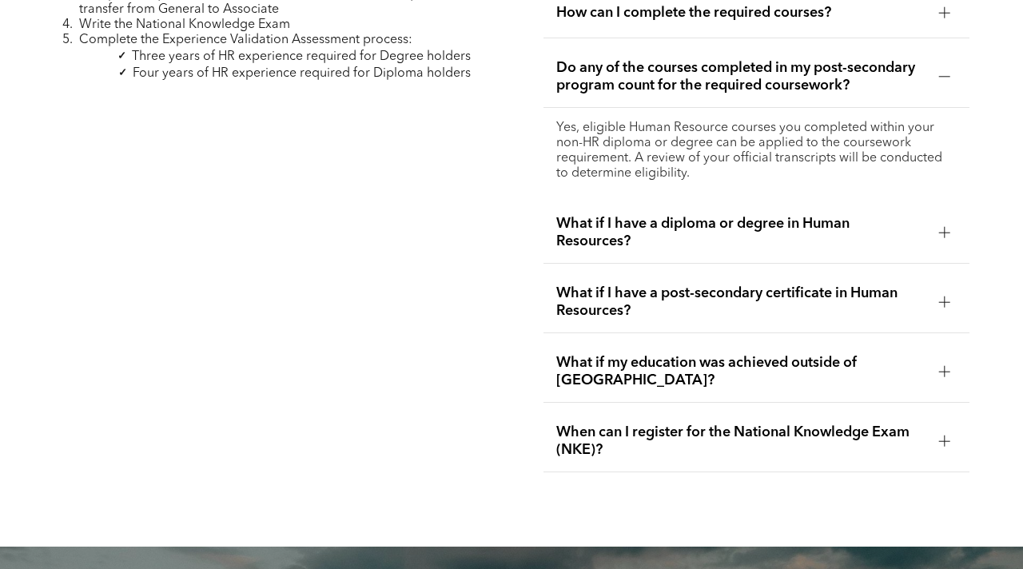
click at [945, 227] on div at bounding box center [944, 232] width 1 height 11
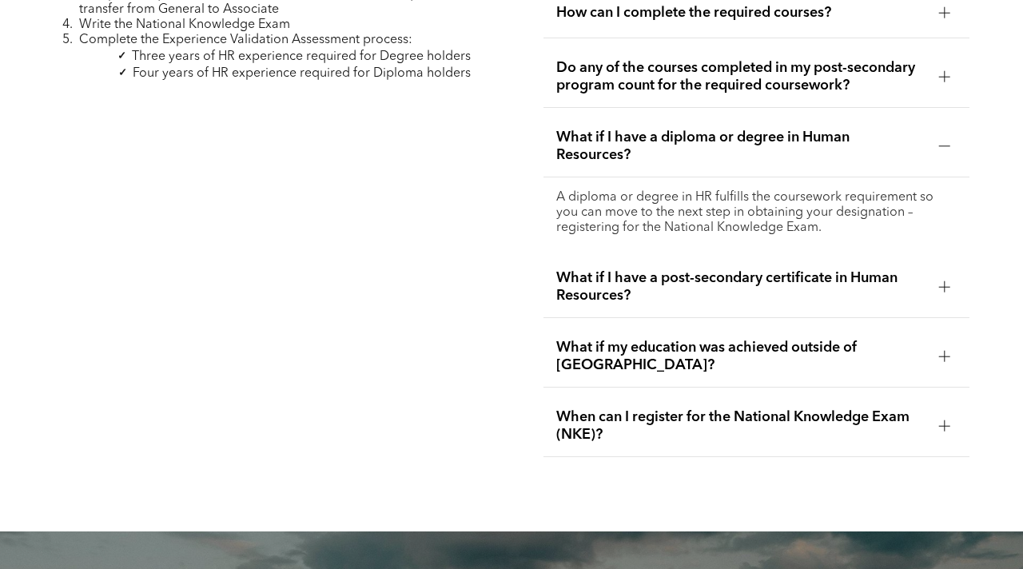
click at [935, 414] on div at bounding box center [945, 426] width 24 height 24
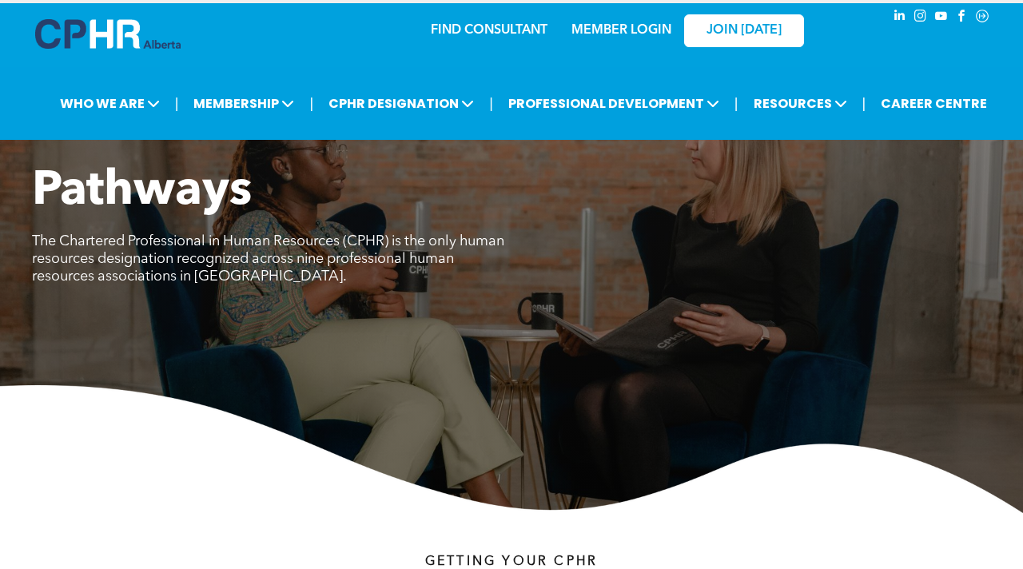
scroll to position [0, 0]
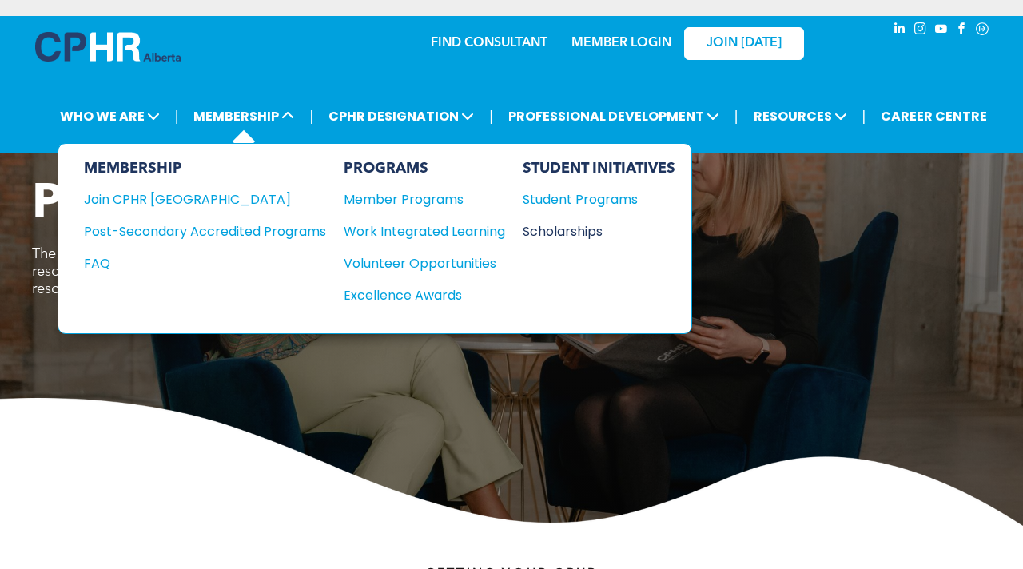
click at [559, 235] on div "Scholarships" at bounding box center [591, 231] width 137 height 20
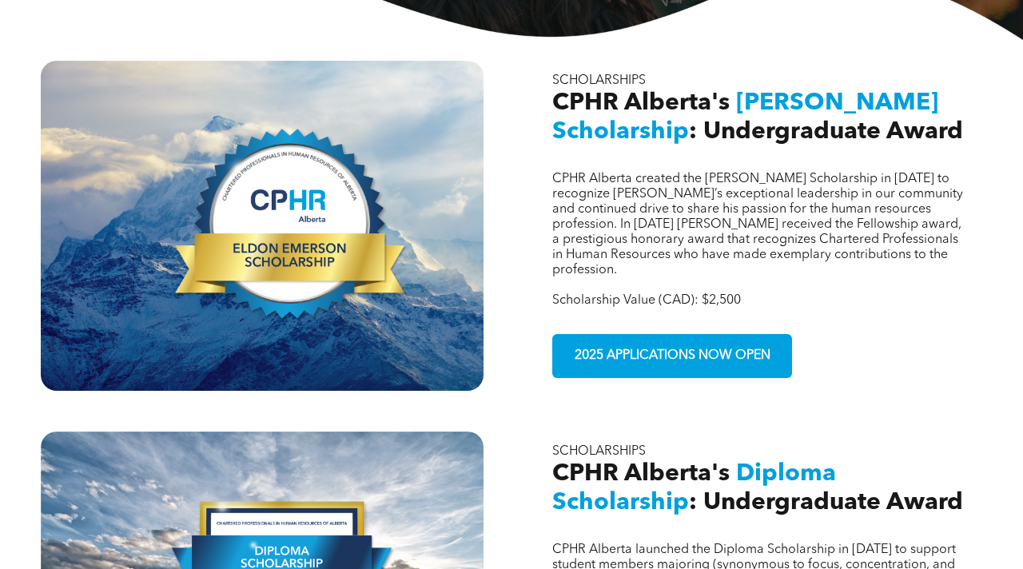
scroll to position [448, 0]
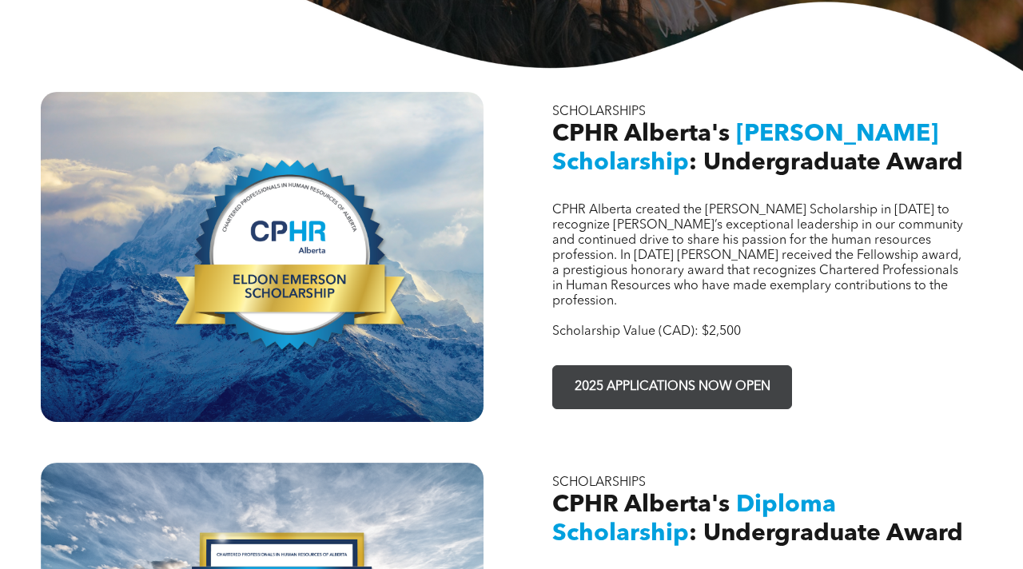
click at [655, 372] on span "2025 APPLICATIONS NOW OPEN" at bounding box center [672, 387] width 207 height 31
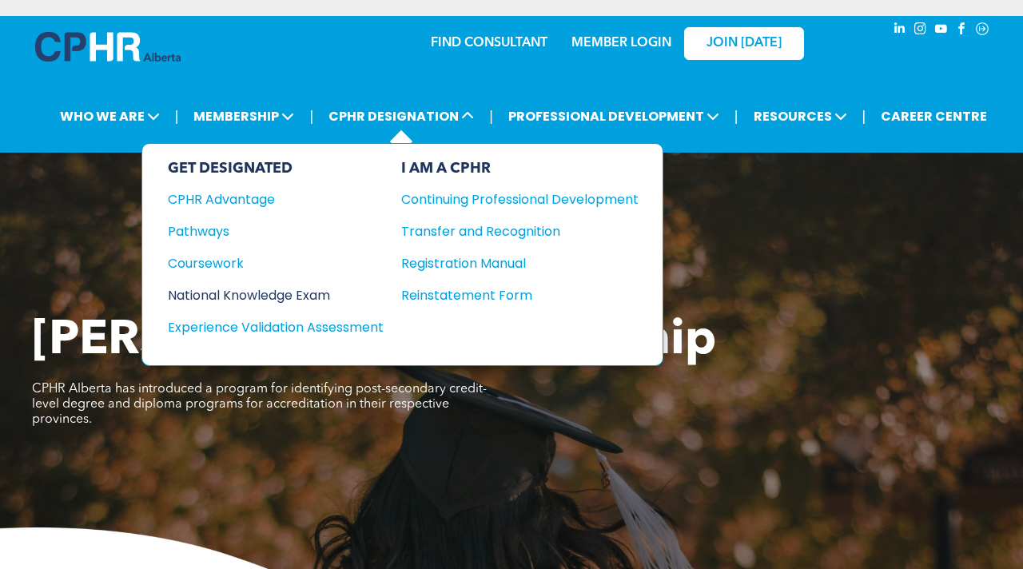
click at [236, 292] on div "National Knowledge Exam" at bounding box center [265, 295] width 194 height 20
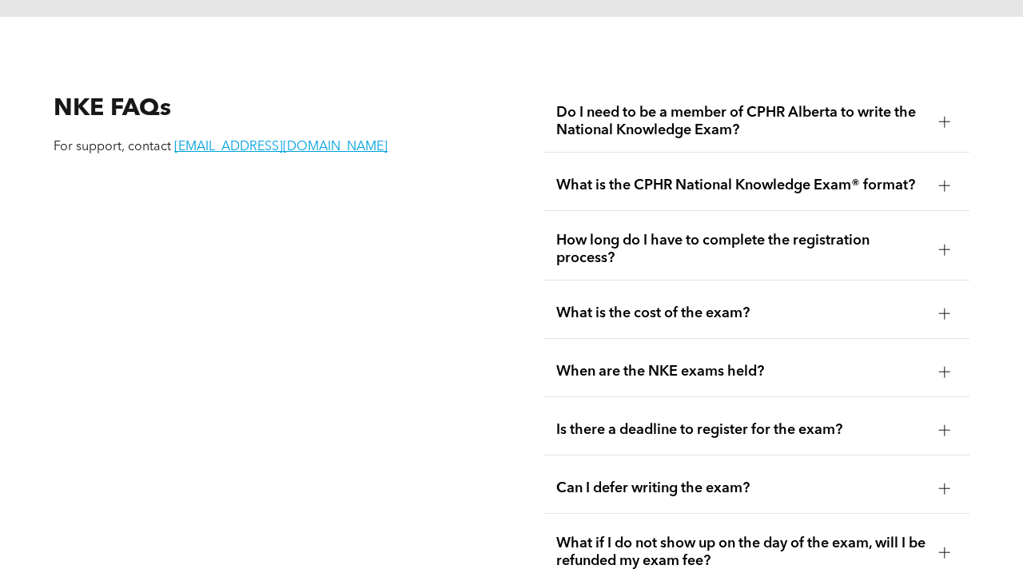
scroll to position [1918, 0]
click at [936, 248] on div "How long do I have to complete the registration process?" at bounding box center [757, 249] width 426 height 62
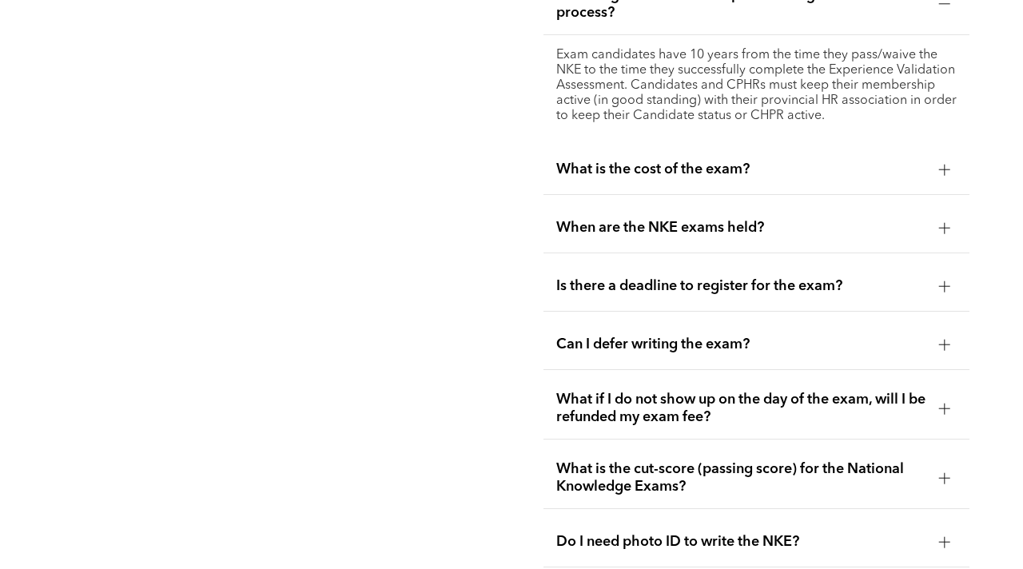
scroll to position [2174, 0]
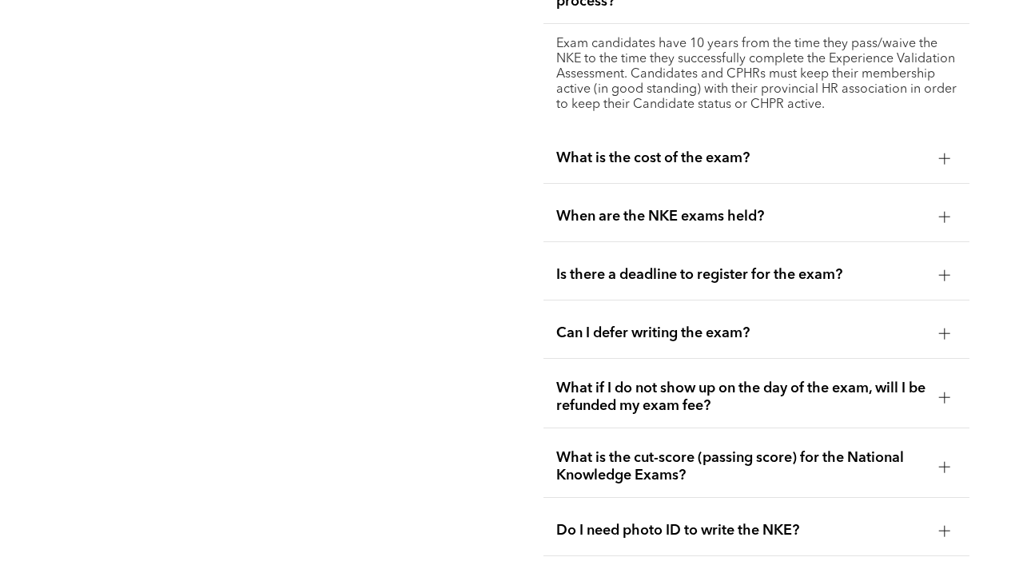
click at [937, 146] on div at bounding box center [945, 158] width 24 height 24
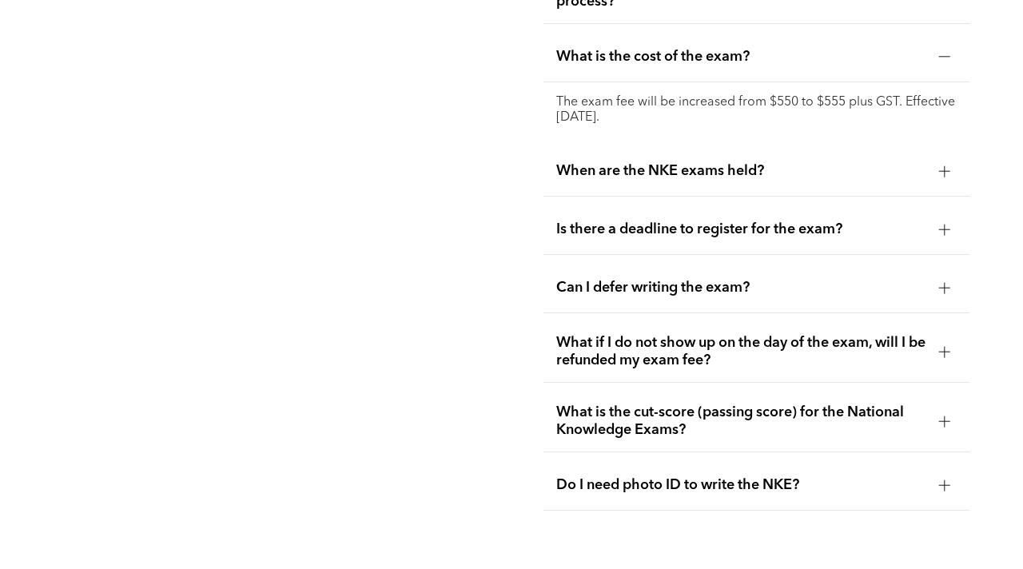
scroll to position [2206, 0]
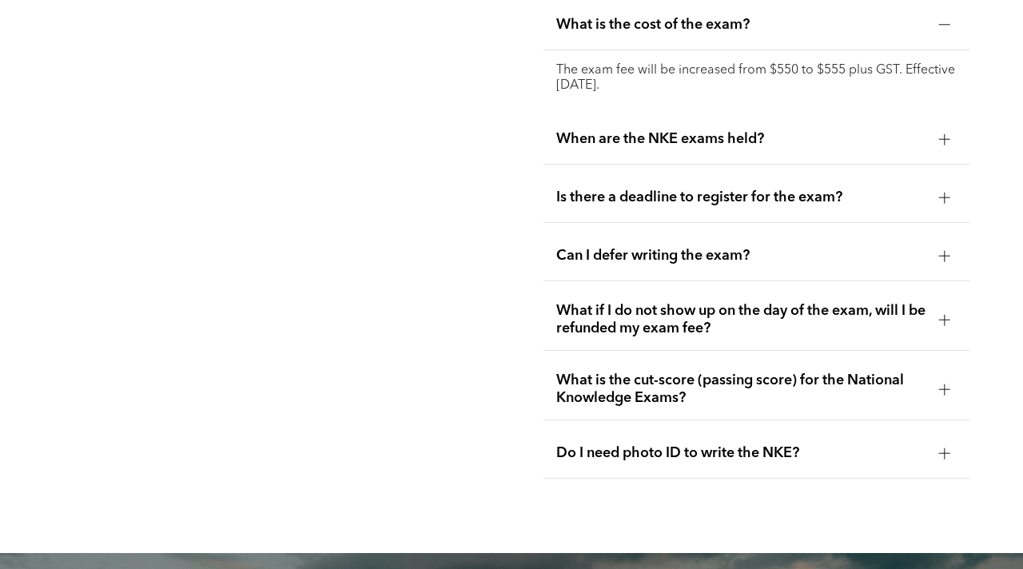
click at [937, 134] on div "When are the NKE exams held?" at bounding box center [757, 139] width 426 height 50
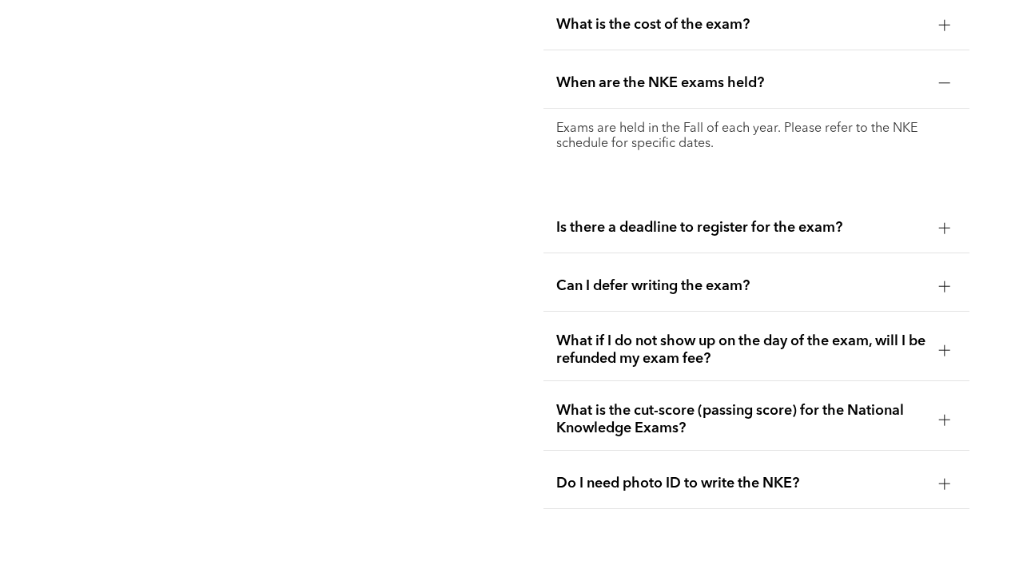
click at [951, 233] on div "Is there a deadline to register for the exam?" at bounding box center [757, 228] width 426 height 50
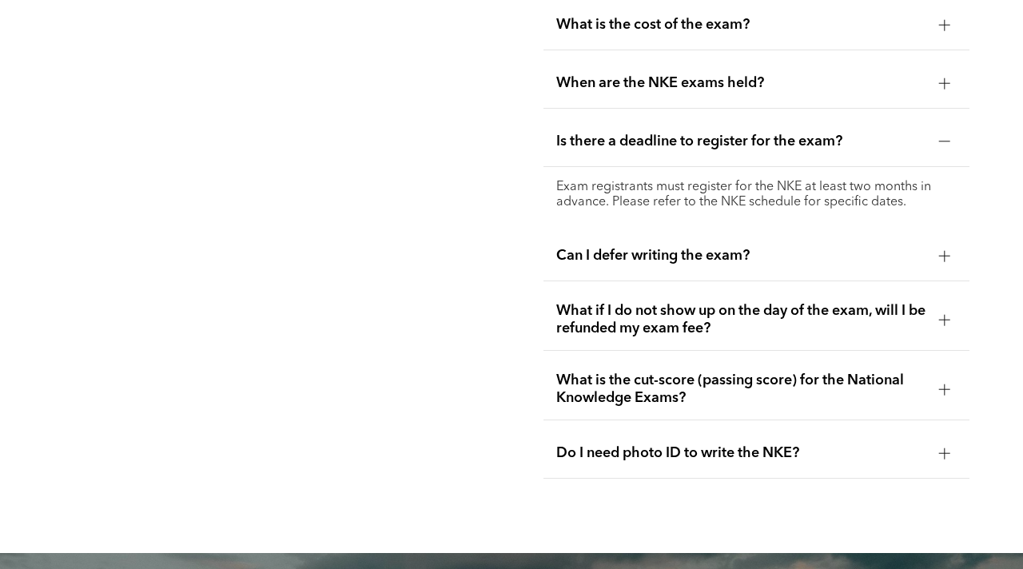
click at [947, 250] on div at bounding box center [944, 255] width 11 height 11
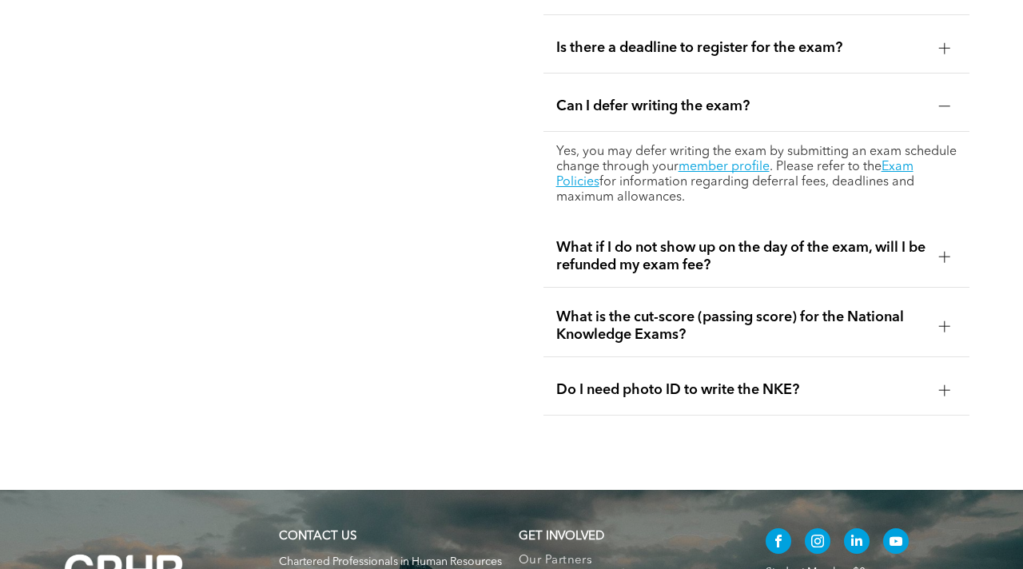
scroll to position [2302, 0]
